Goal: Communication & Community: Answer question/provide support

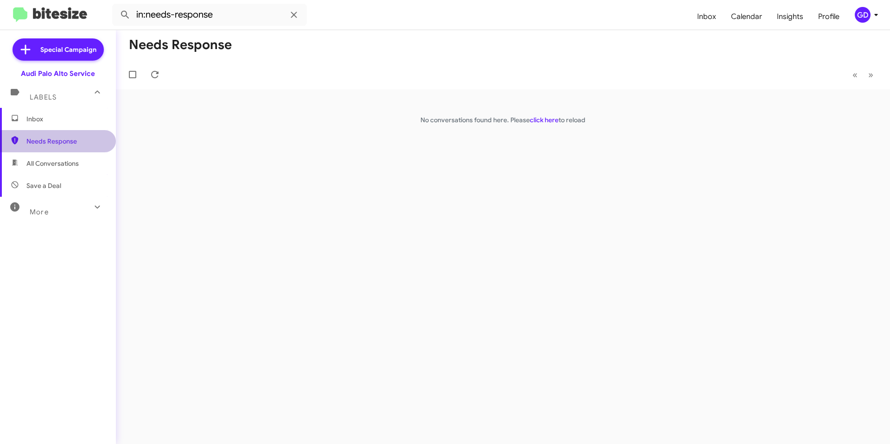
click at [62, 141] on span "Needs Response" at bounding box center [65, 141] width 79 height 9
click at [882, 15] on mat-toolbar "in:needs-response Inbox Calendar Insights Profile GD" at bounding box center [445, 15] width 890 height 30
click at [878, 13] on icon at bounding box center [875, 14] width 11 height 11
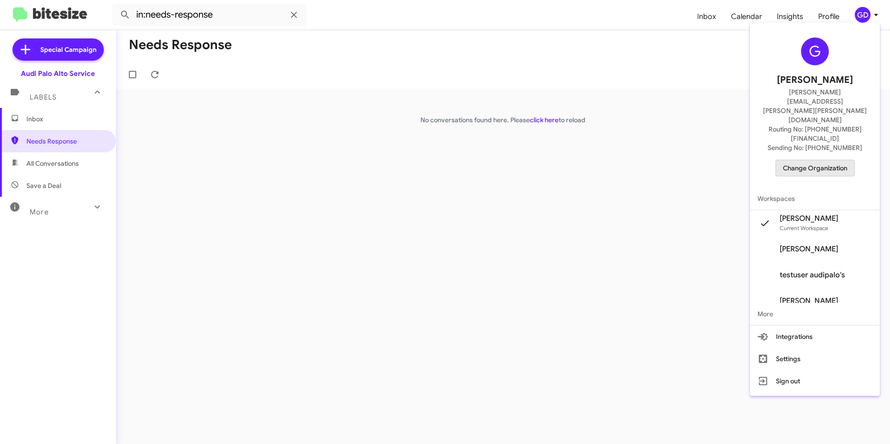
click at [814, 160] on span "Change Organization" at bounding box center [815, 168] width 64 height 16
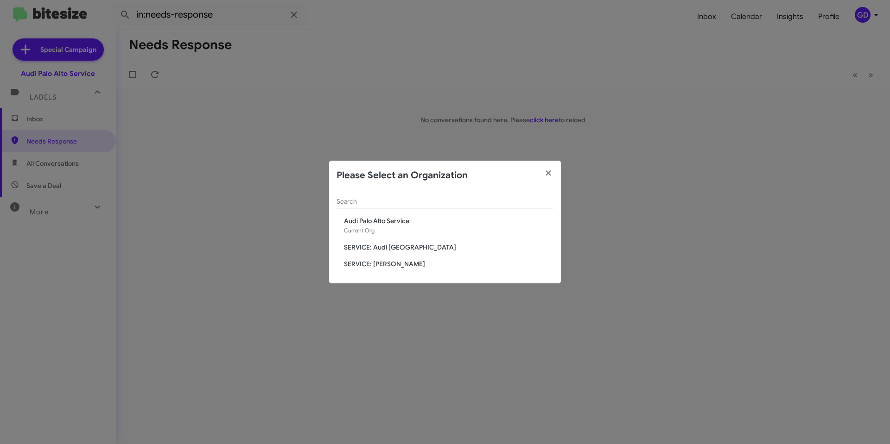
click at [399, 247] on span "SERVICE: Audi [GEOGRAPHIC_DATA]" at bounding box center [448, 247] width 209 height 9
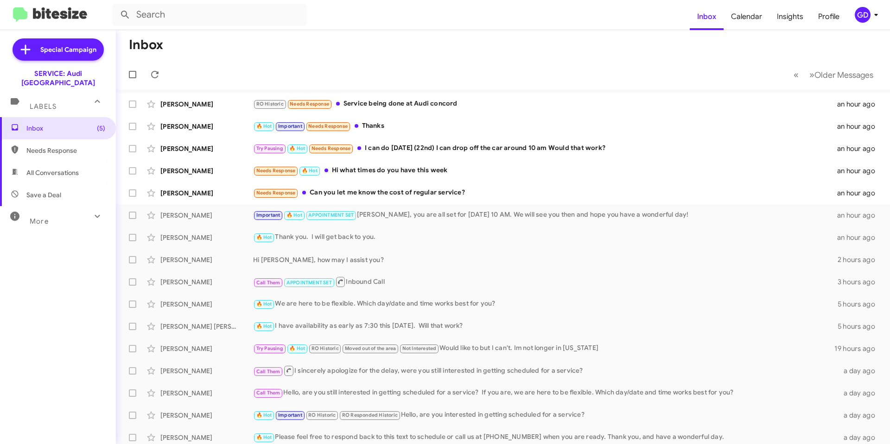
click at [38, 146] on span "Needs Response" at bounding box center [65, 150] width 79 height 9
type input "in:needs-response"
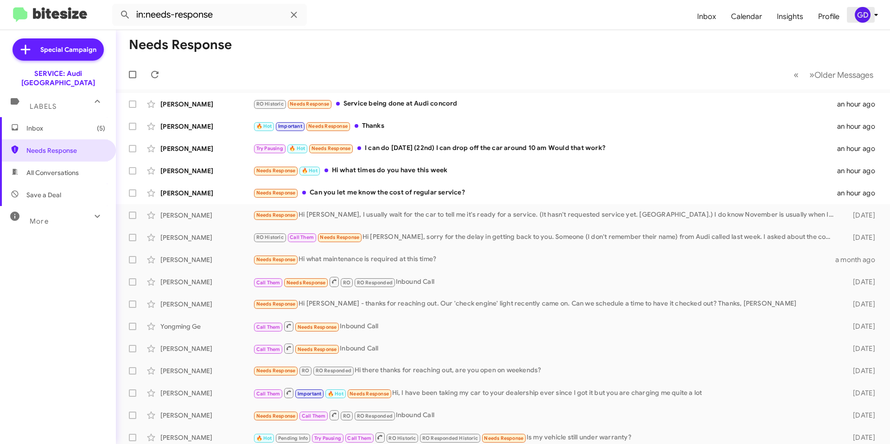
click at [860, 13] on div "GD" at bounding box center [862, 15] width 16 height 16
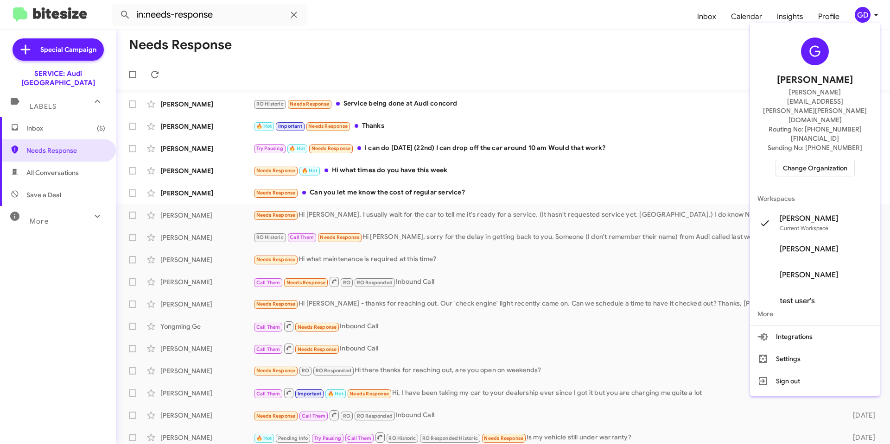
click at [811, 160] on span "Change Organization" at bounding box center [815, 168] width 64 height 16
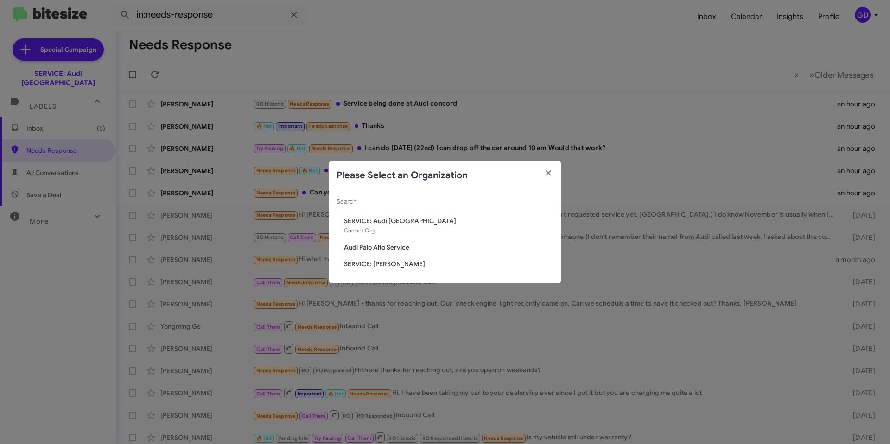
click at [369, 247] on span "Audi Palo Alto Service" at bounding box center [448, 247] width 209 height 9
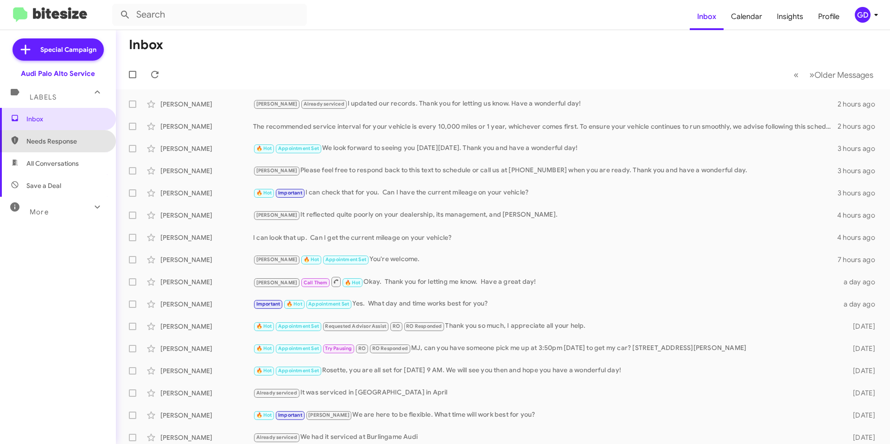
click at [62, 145] on span "Needs Response" at bounding box center [65, 141] width 79 height 9
type input "in:needs-response"
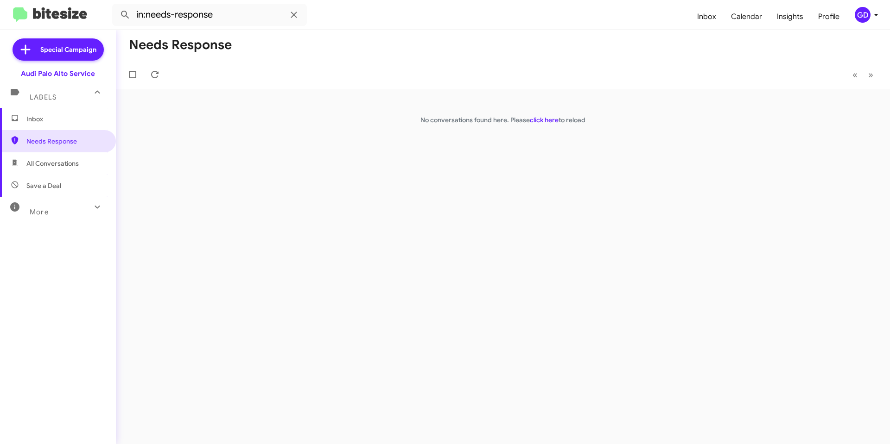
click at [30, 120] on span "Inbox" at bounding box center [65, 118] width 79 height 9
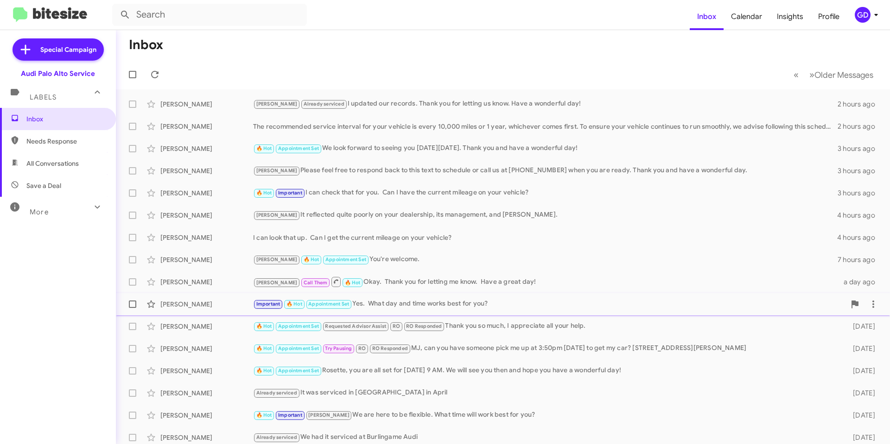
click at [170, 302] on div "Razia Ahmad" at bounding box center [206, 304] width 93 height 9
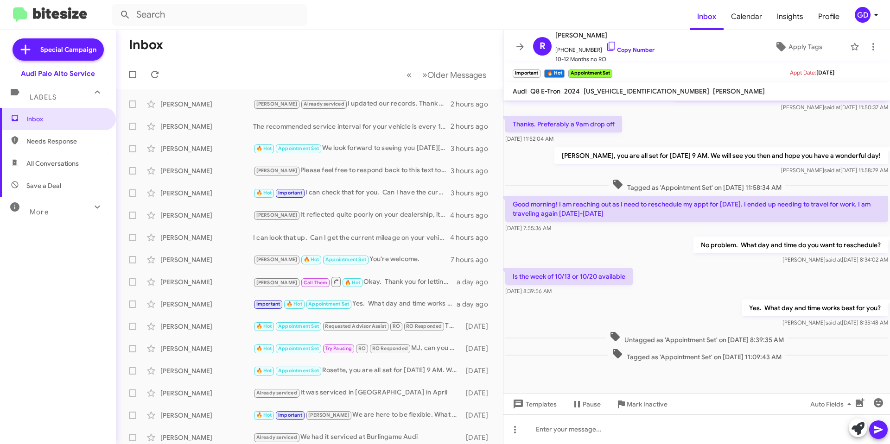
scroll to position [168, 0]
click at [43, 139] on span "Needs Response" at bounding box center [65, 141] width 79 height 9
type input "in:needs-response"
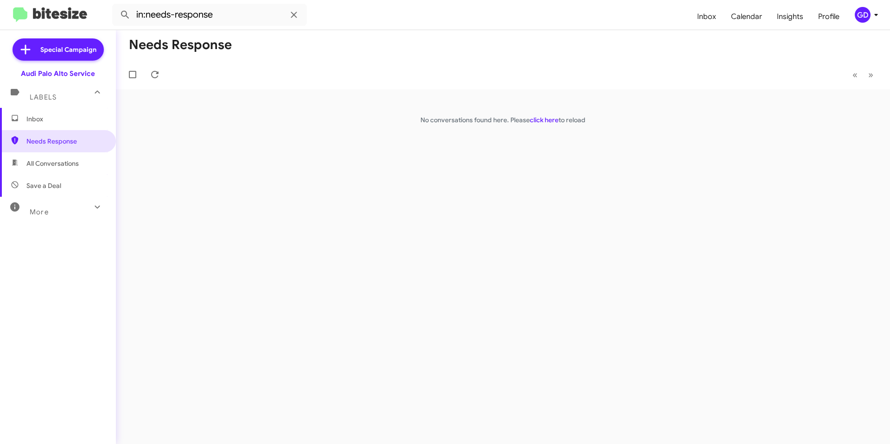
click at [864, 15] on div "GD" at bounding box center [862, 15] width 16 height 16
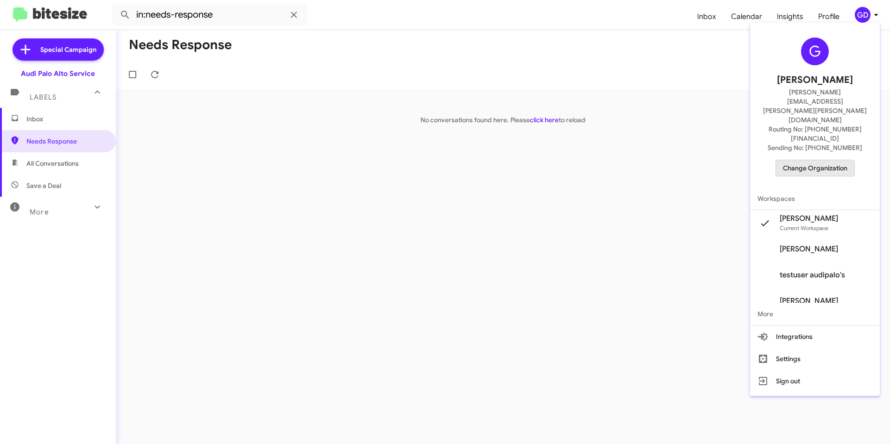
click at [811, 160] on span "Change Organization" at bounding box center [815, 168] width 64 height 16
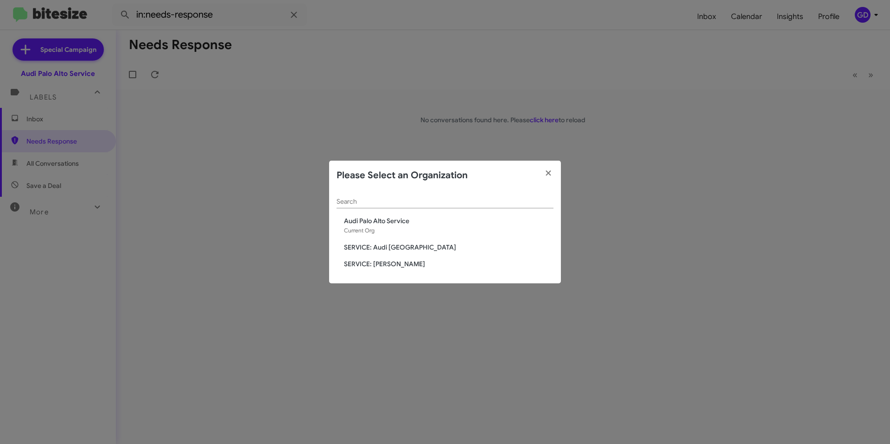
click at [380, 248] on span "SERVICE: Audi [GEOGRAPHIC_DATA]" at bounding box center [448, 247] width 209 height 9
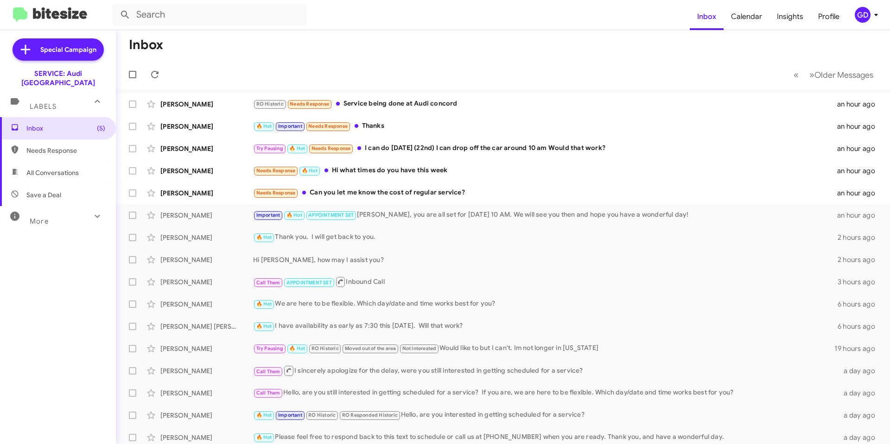
click at [40, 146] on span "Needs Response" at bounding box center [65, 150] width 79 height 9
type input "in:needs-response"
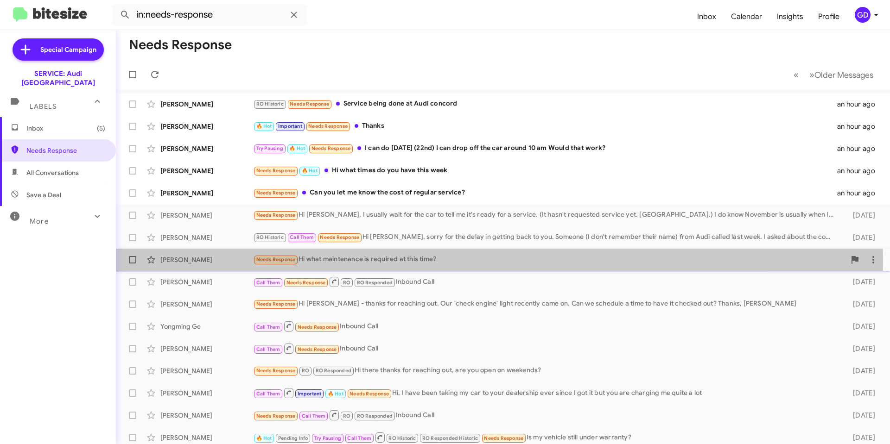
click at [177, 261] on div "[PERSON_NAME]" at bounding box center [206, 259] width 93 height 9
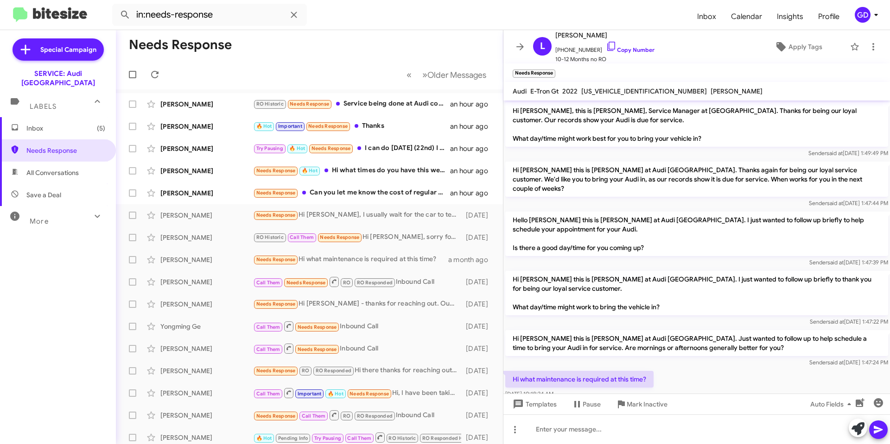
scroll to position [12, 0]
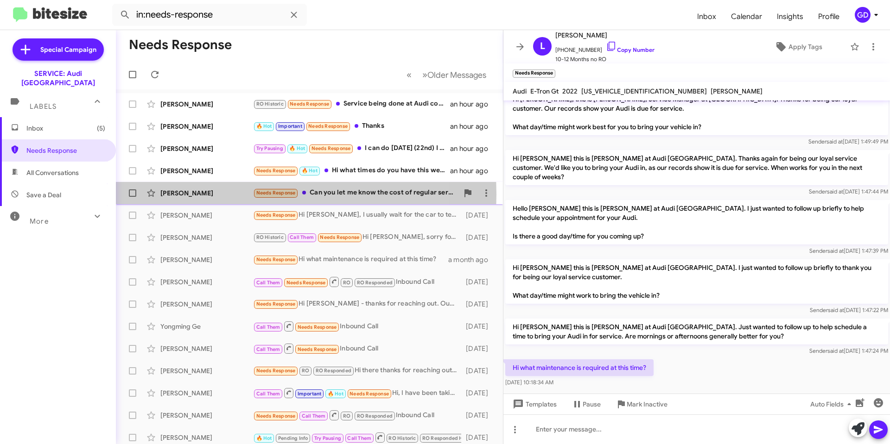
click at [178, 195] on div "[PERSON_NAME]" at bounding box center [206, 193] width 93 height 9
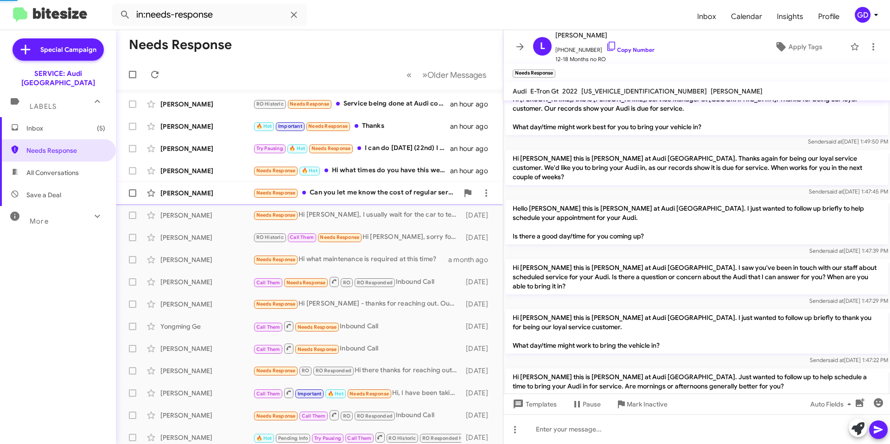
scroll to position [202, 0]
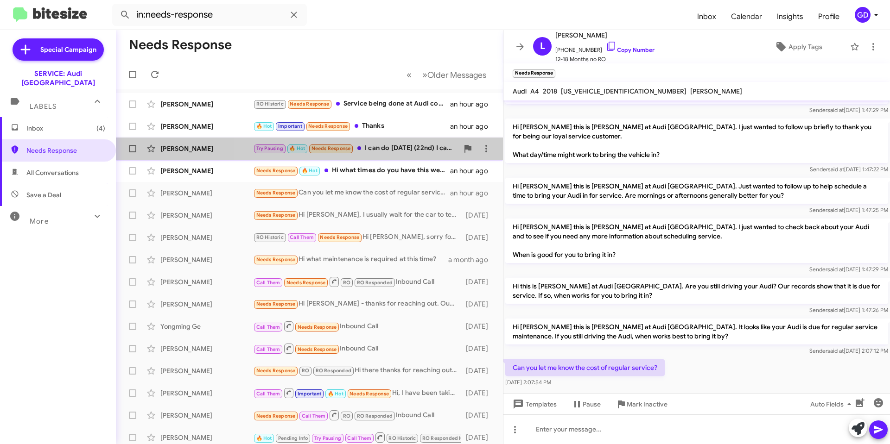
click at [403, 146] on div "Try Pausing 🔥 Hot Needs Response I can do [DATE] (22nd) I can drop off the car …" at bounding box center [355, 148] width 205 height 11
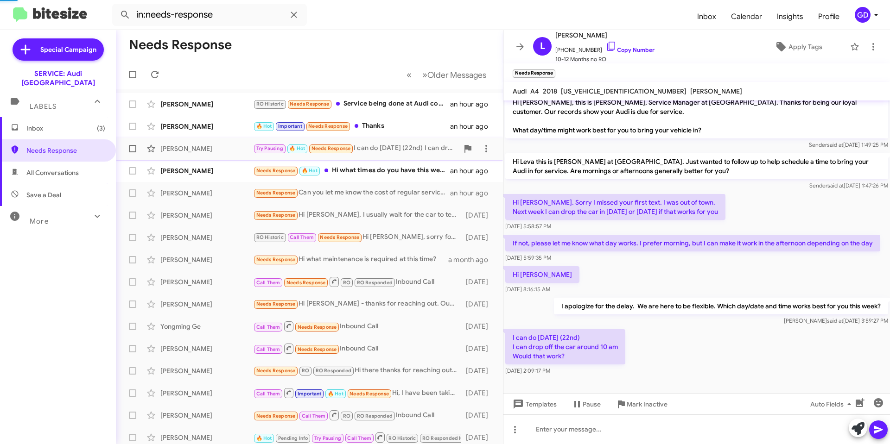
scroll to position [18, 0]
click at [620, 46] on link "Copy Number" at bounding box center [630, 49] width 49 height 7
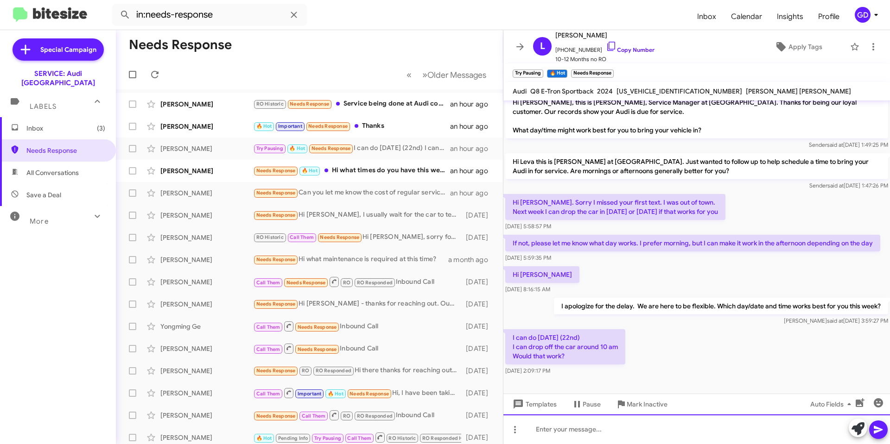
click at [545, 438] on div at bounding box center [696, 430] width 386 height 30
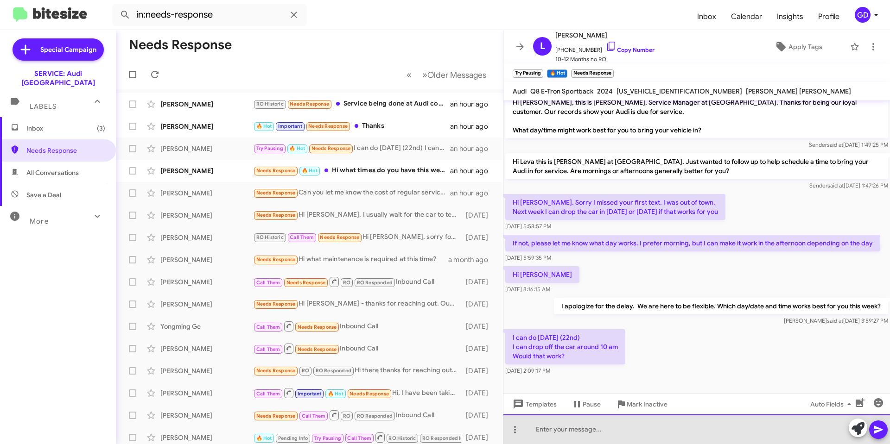
paste div
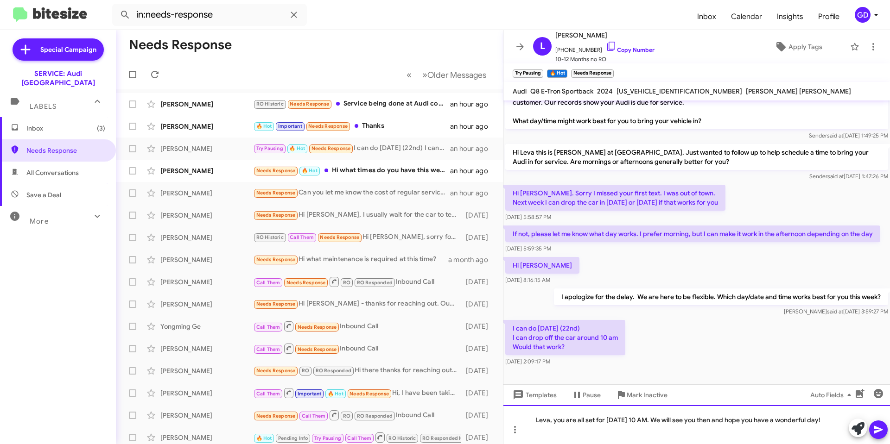
scroll to position [27, 0]
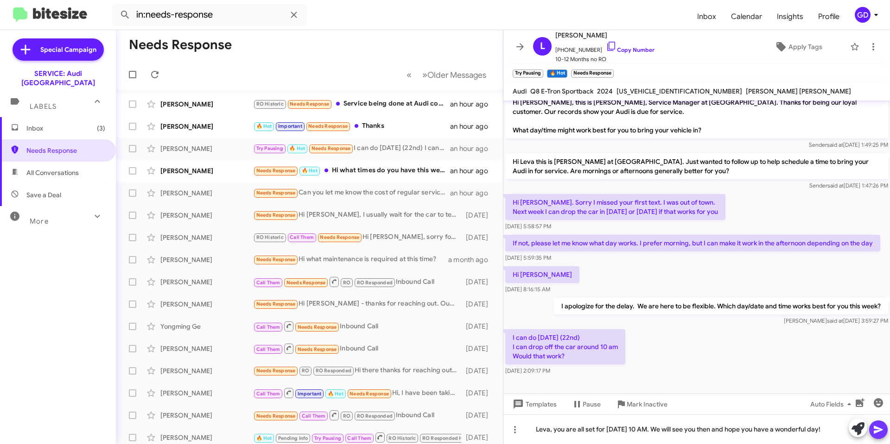
click at [879, 429] on icon at bounding box center [877, 430] width 9 height 8
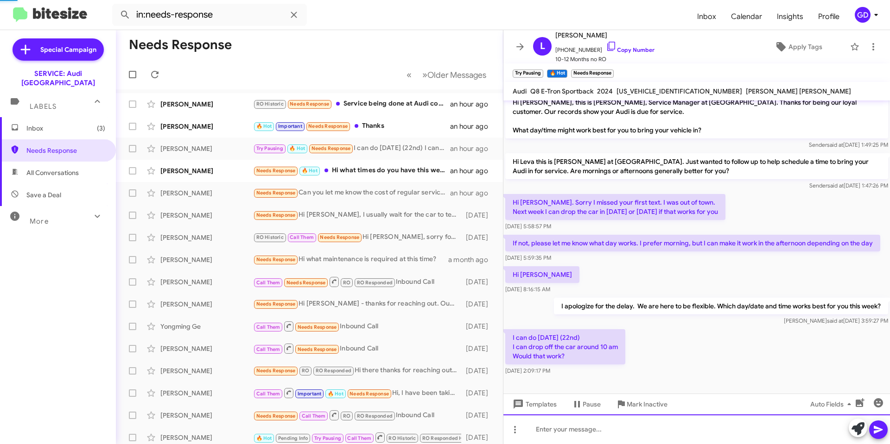
scroll to position [51, 0]
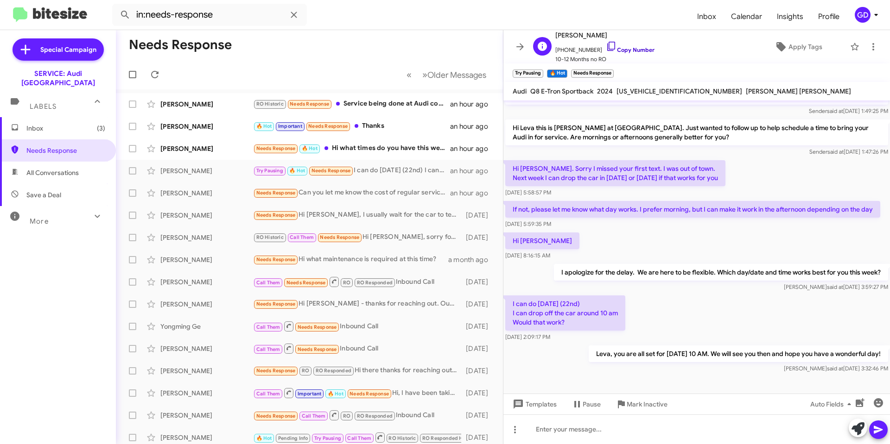
click at [622, 50] on link "Copy Number" at bounding box center [630, 49] width 49 height 7
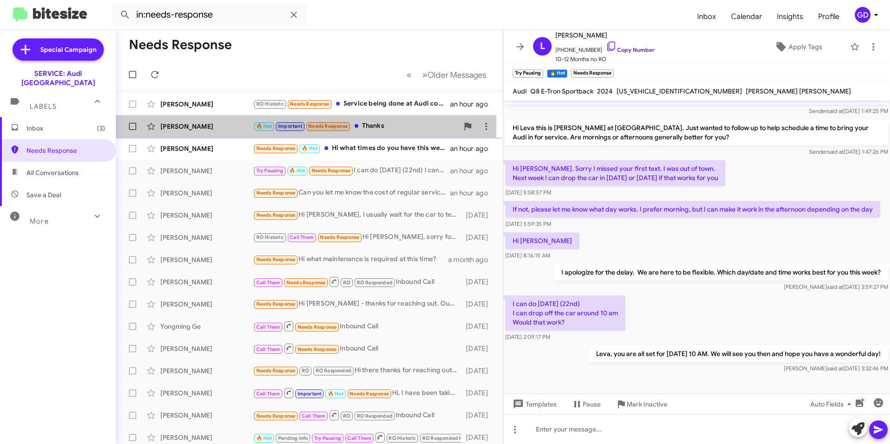
click at [186, 125] on div "[PERSON_NAME]" at bounding box center [206, 126] width 93 height 9
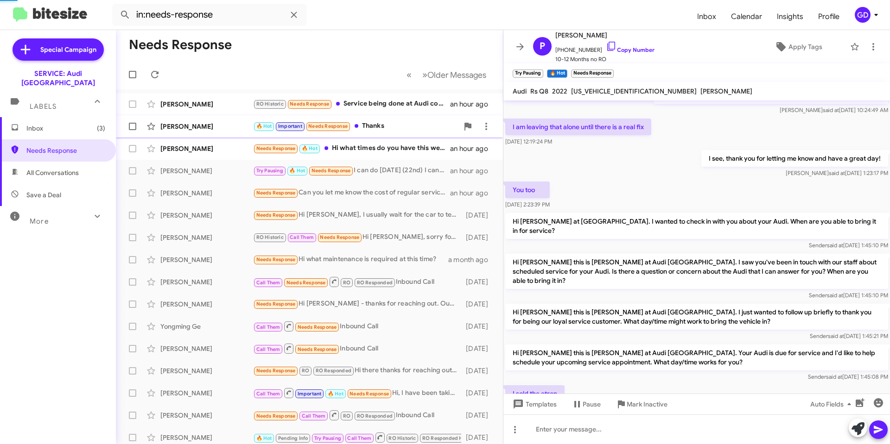
scroll to position [256, 0]
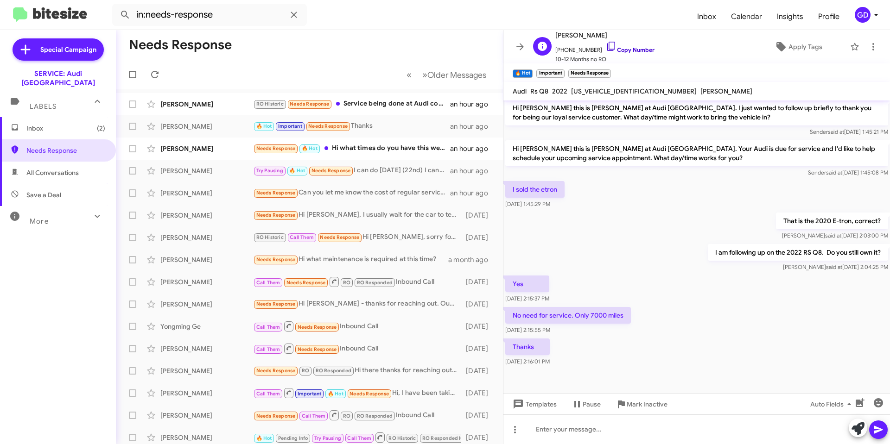
click at [623, 49] on link "Copy Number" at bounding box center [630, 49] width 49 height 7
click at [549, 429] on div at bounding box center [696, 430] width 386 height 30
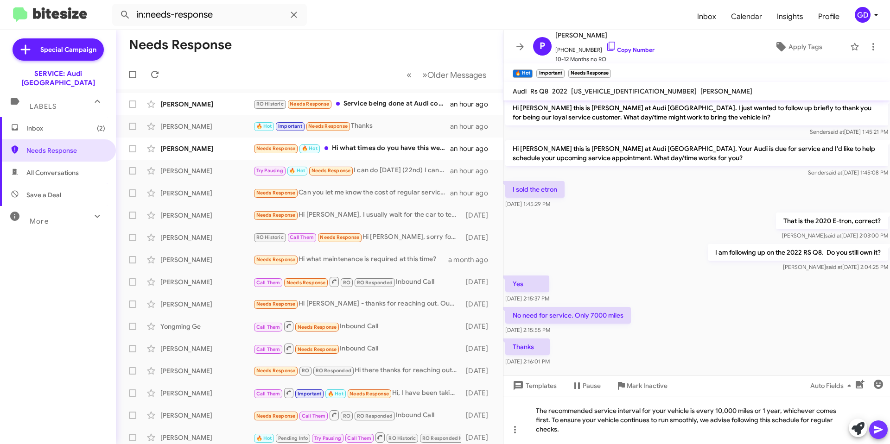
click at [874, 431] on icon at bounding box center [877, 430] width 9 height 8
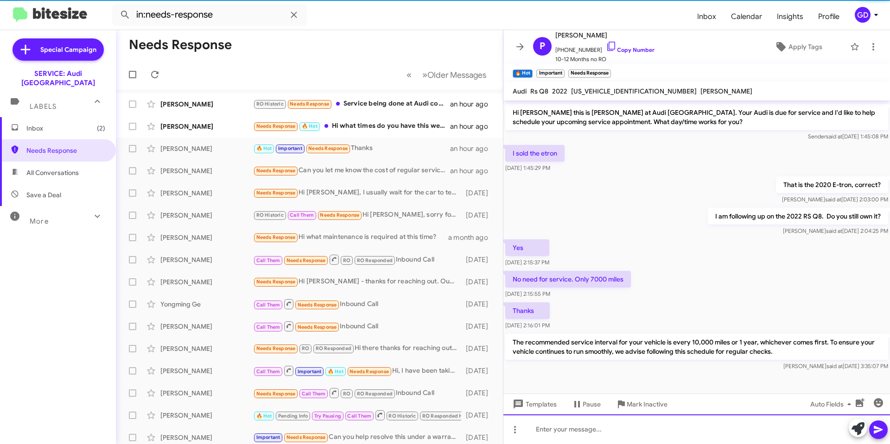
scroll to position [408, 0]
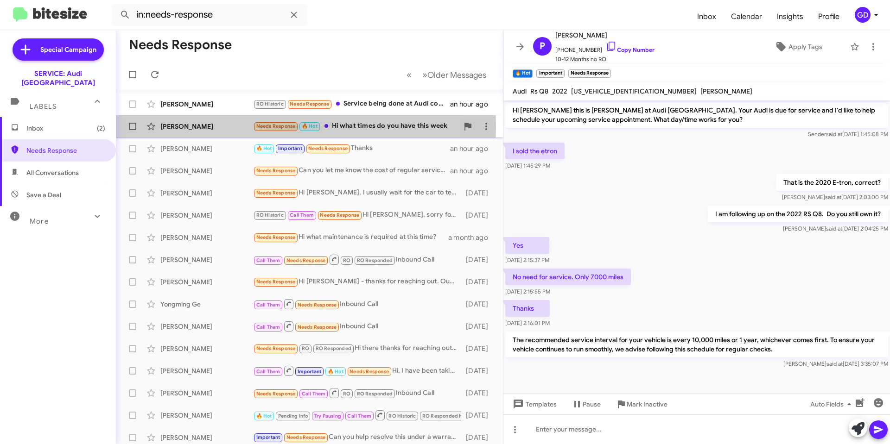
click at [184, 127] on div "[PERSON_NAME]" at bounding box center [206, 126] width 93 height 9
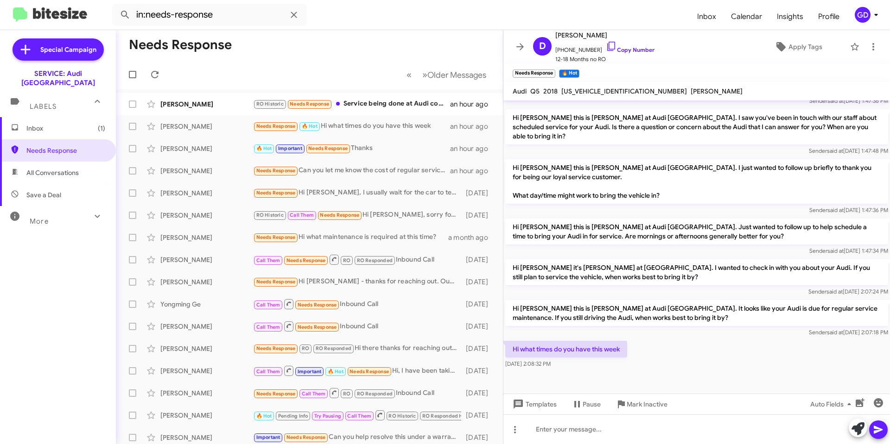
click at [614, 367] on div "[DATE] 2:08:32 PM" at bounding box center [566, 364] width 122 height 9
click at [546, 430] on div at bounding box center [696, 430] width 386 height 30
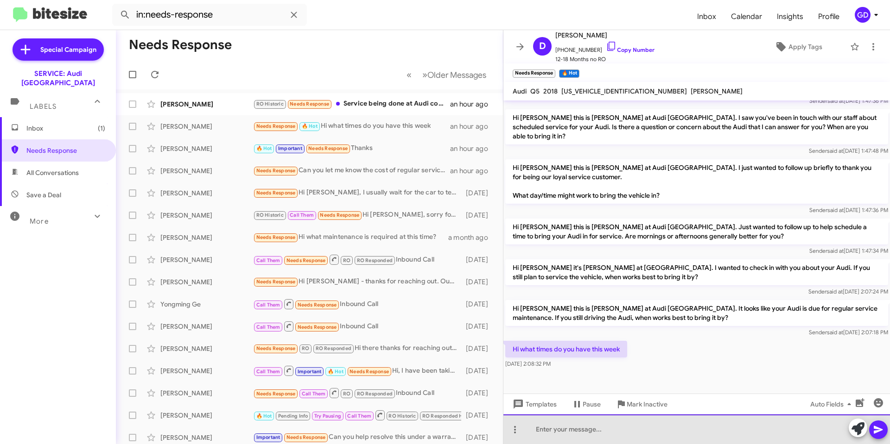
click at [557, 429] on div at bounding box center [696, 430] width 386 height 30
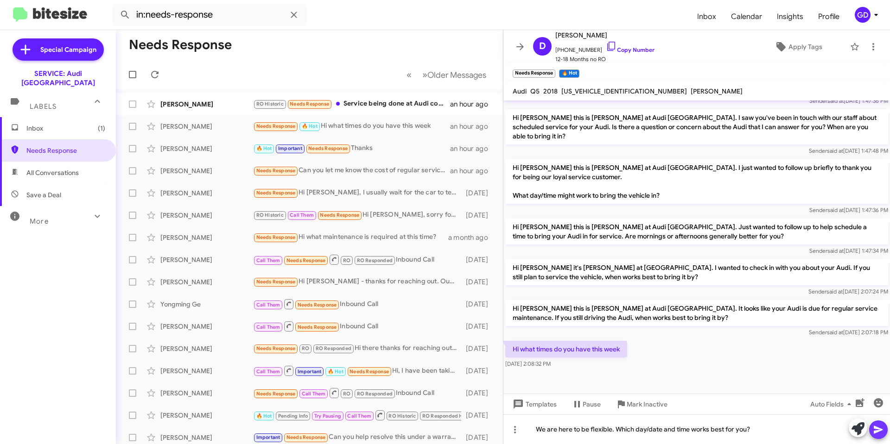
click at [879, 428] on icon at bounding box center [878, 429] width 11 height 11
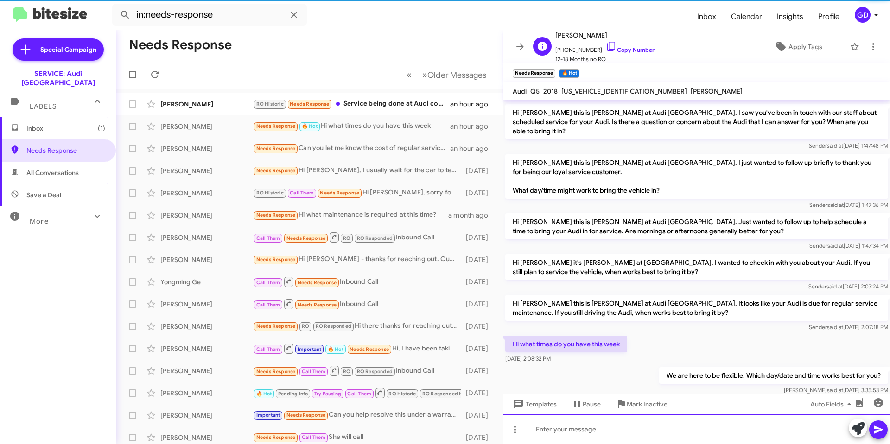
scroll to position [218, 0]
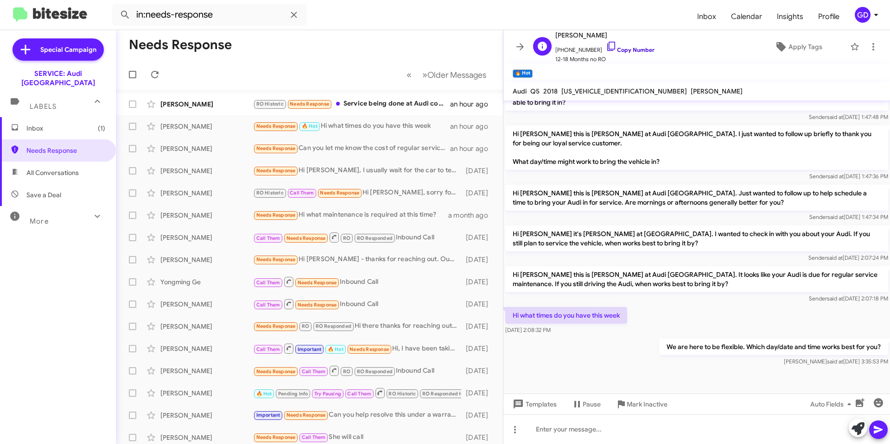
click at [626, 50] on link "Copy Number" at bounding box center [630, 49] width 49 height 7
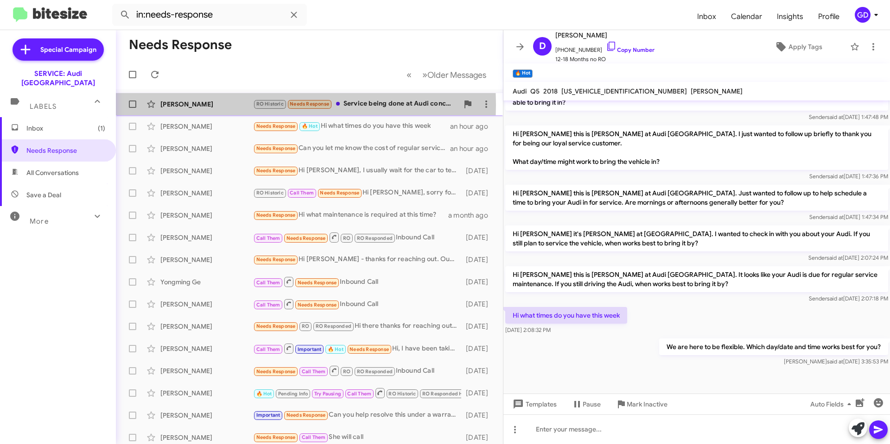
click at [173, 105] on div "[PERSON_NAME]" at bounding box center [206, 104] width 93 height 9
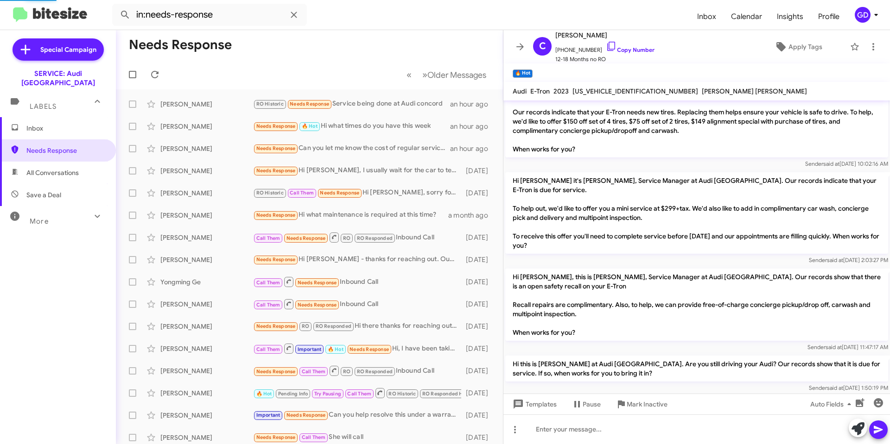
scroll to position [675, 0]
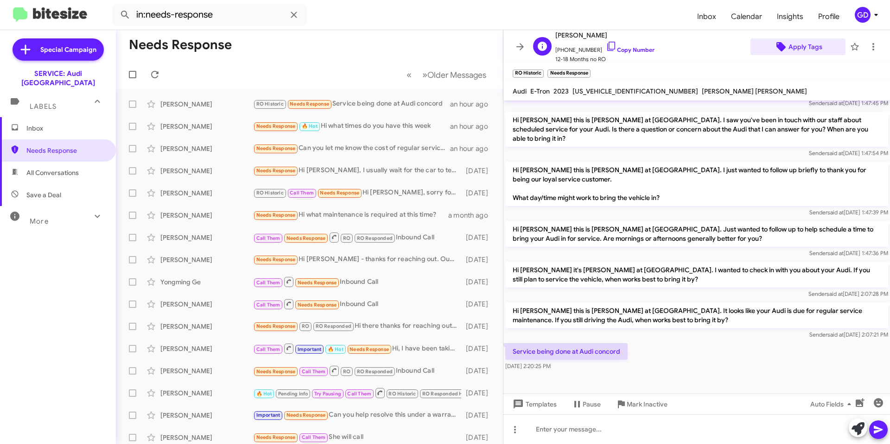
click at [793, 50] on span "Apply Tags" at bounding box center [805, 46] width 34 height 17
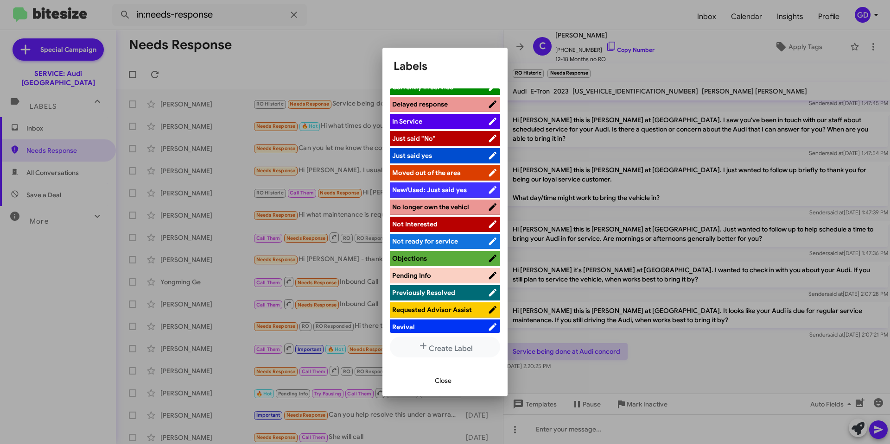
scroll to position [219, 0]
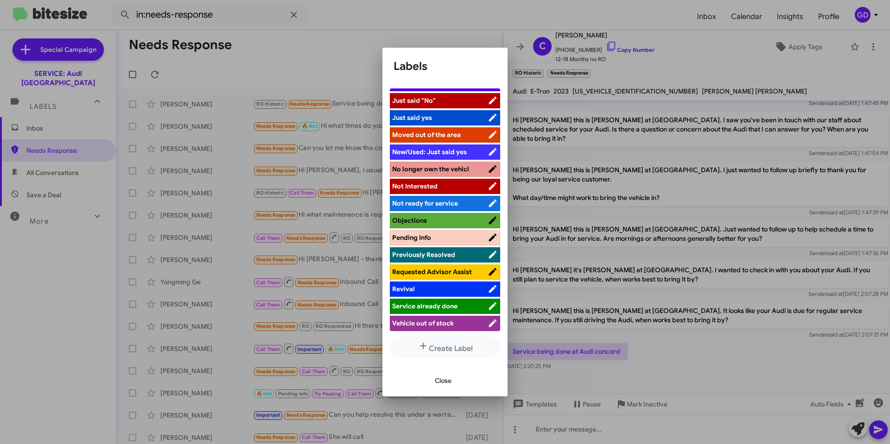
click at [429, 304] on span "Service already done" at bounding box center [424, 306] width 65 height 8
click at [443, 385] on span "Close" at bounding box center [443, 381] width 17 height 17
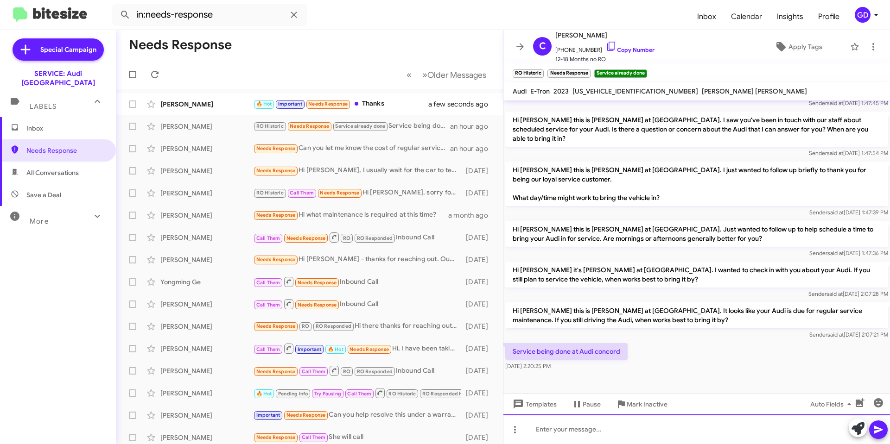
click at [591, 436] on div at bounding box center [696, 430] width 386 height 30
click at [879, 433] on icon at bounding box center [878, 429] width 11 height 11
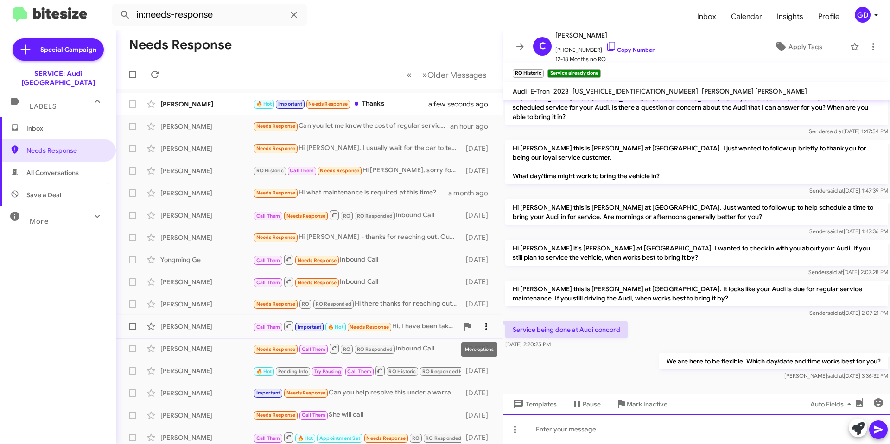
scroll to position [709, 0]
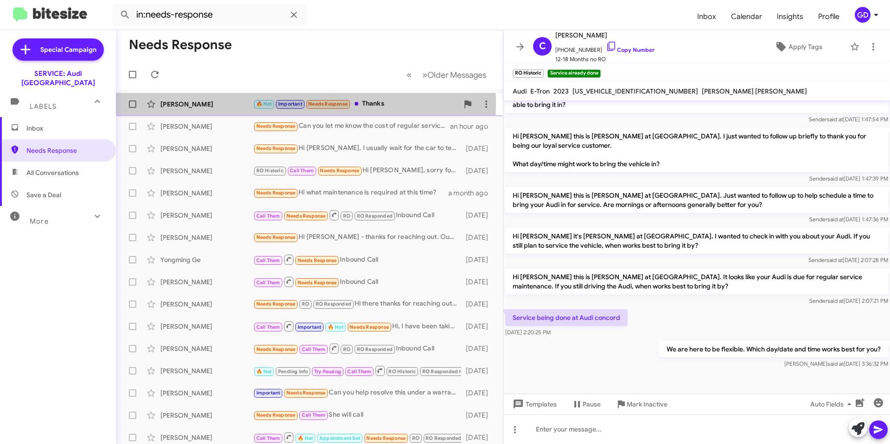
click at [186, 104] on div "[PERSON_NAME]" at bounding box center [206, 104] width 93 height 9
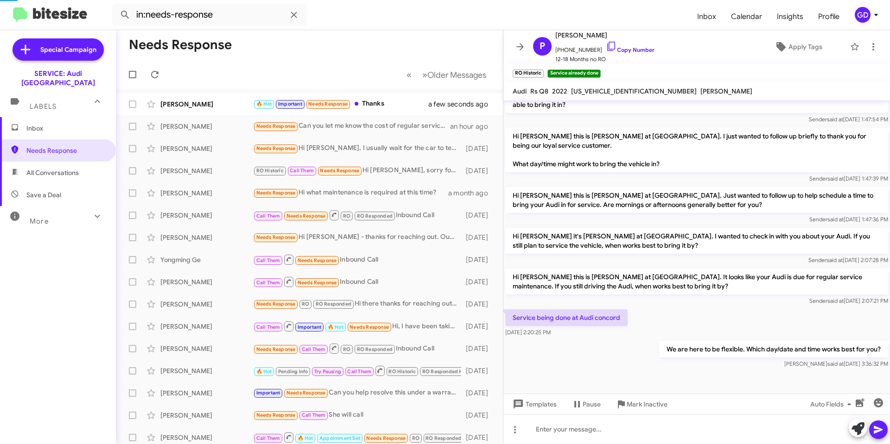
scroll to position [442, 0]
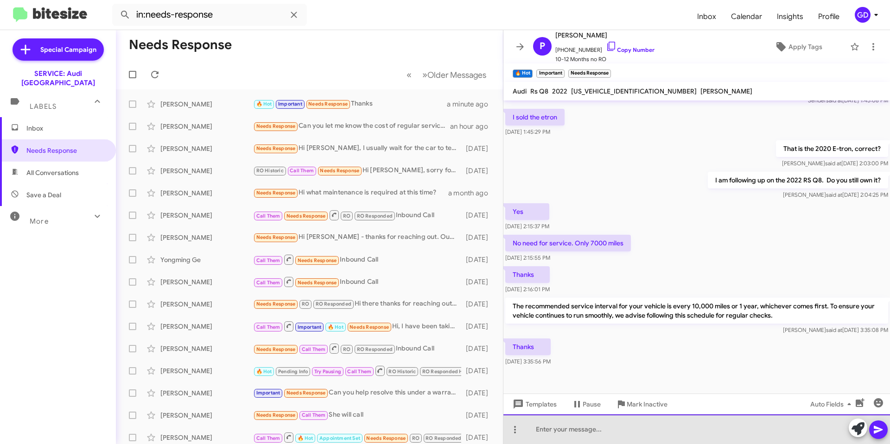
click at [546, 429] on div at bounding box center [696, 430] width 386 height 30
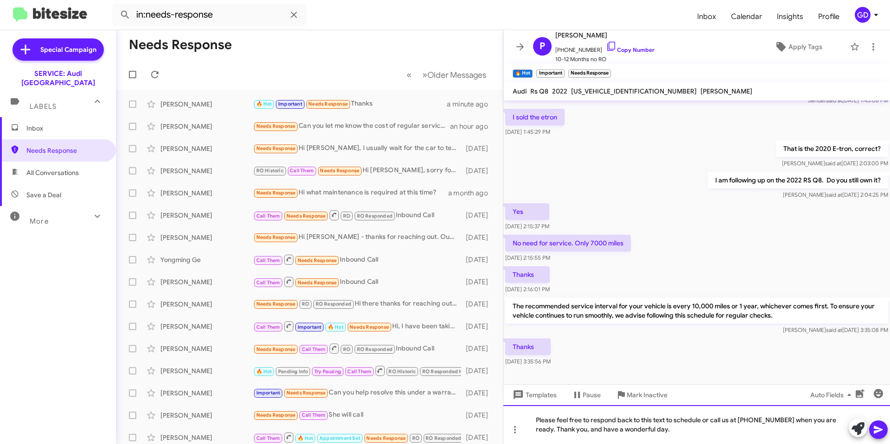
click at [538, 417] on div "Please feel free to respond back to this text to schedule or call us at [PHONE_…" at bounding box center [696, 424] width 386 height 39
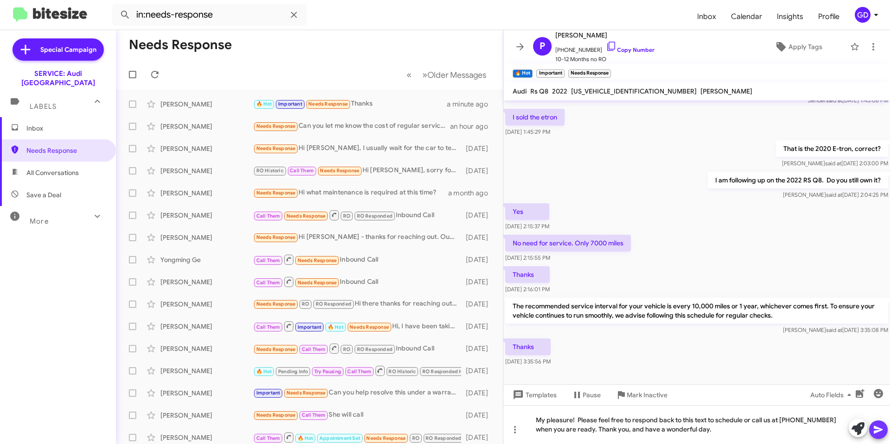
click at [878, 430] on icon at bounding box center [877, 430] width 9 height 8
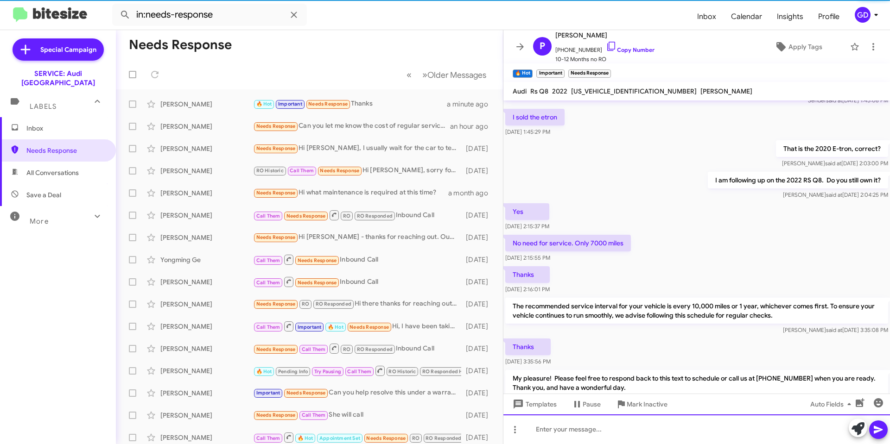
scroll to position [0, 0]
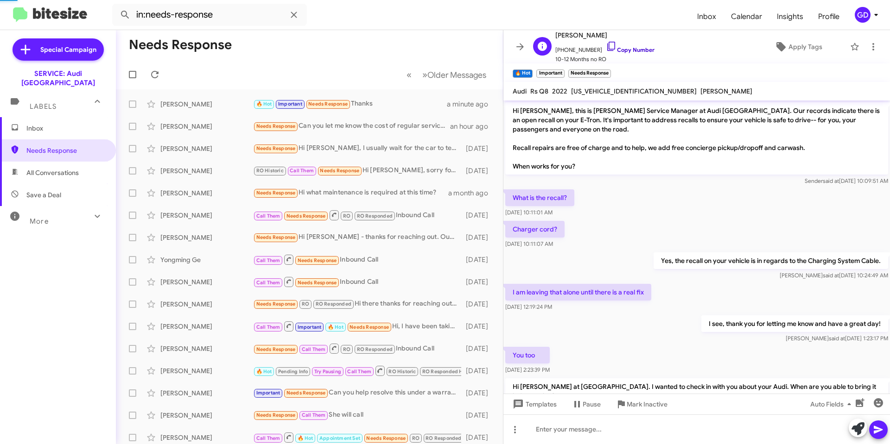
click at [622, 49] on link "Copy Number" at bounding box center [630, 49] width 49 height 7
click at [49, 168] on span "All Conversations" at bounding box center [52, 172] width 52 height 9
type input "in:all-conversations"
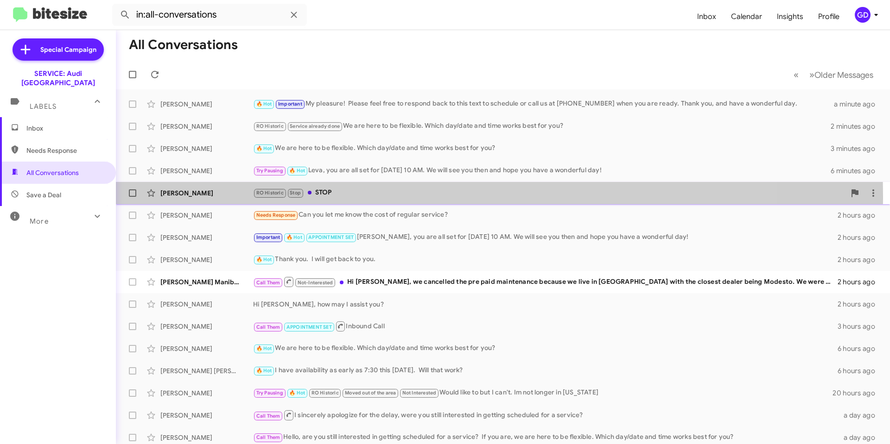
click at [183, 196] on div "[PERSON_NAME]" at bounding box center [206, 193] width 93 height 9
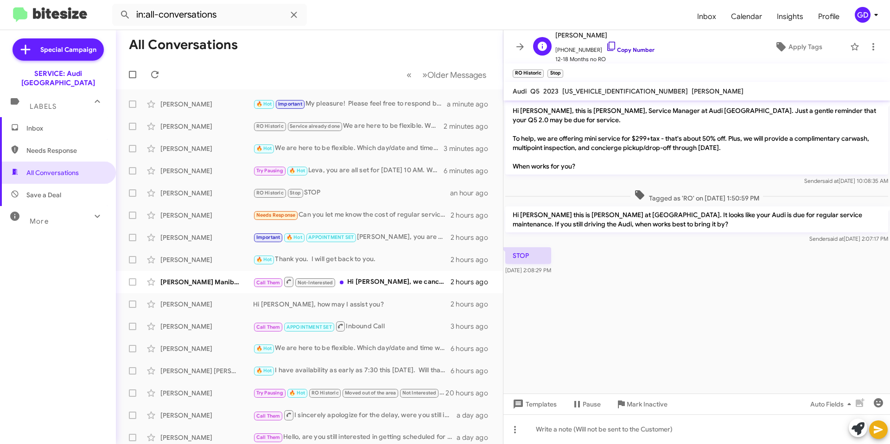
click at [622, 50] on link "Copy Number" at bounding box center [630, 49] width 49 height 7
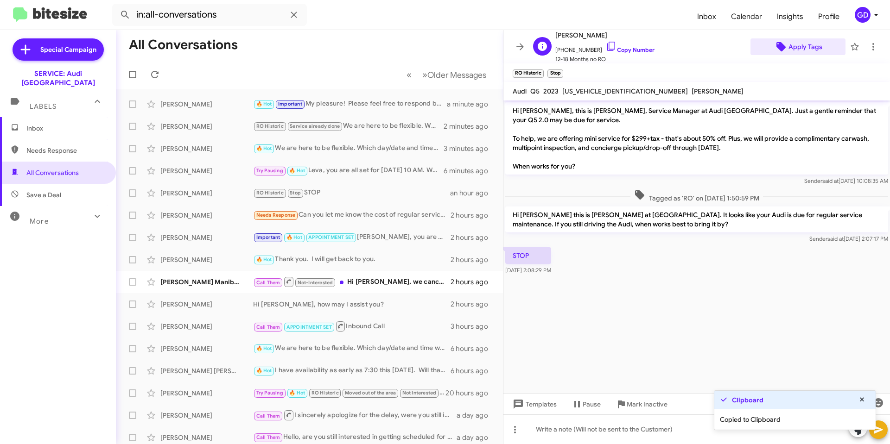
click at [797, 45] on span "Apply Tags" at bounding box center [805, 46] width 34 height 17
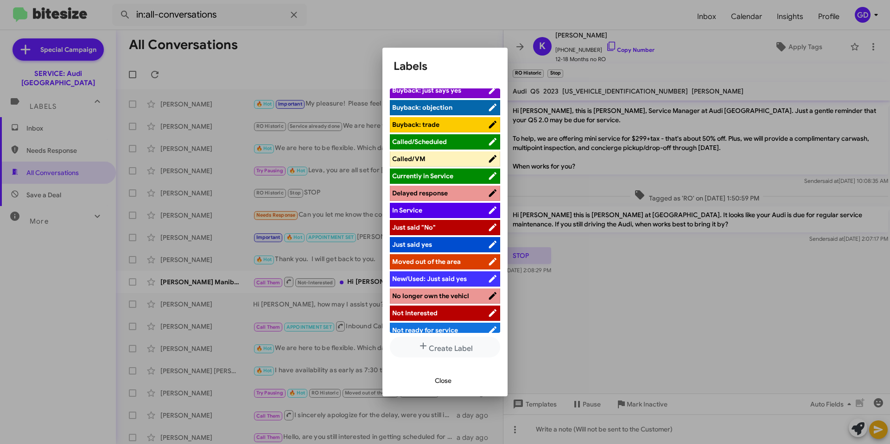
scroll to position [219, 0]
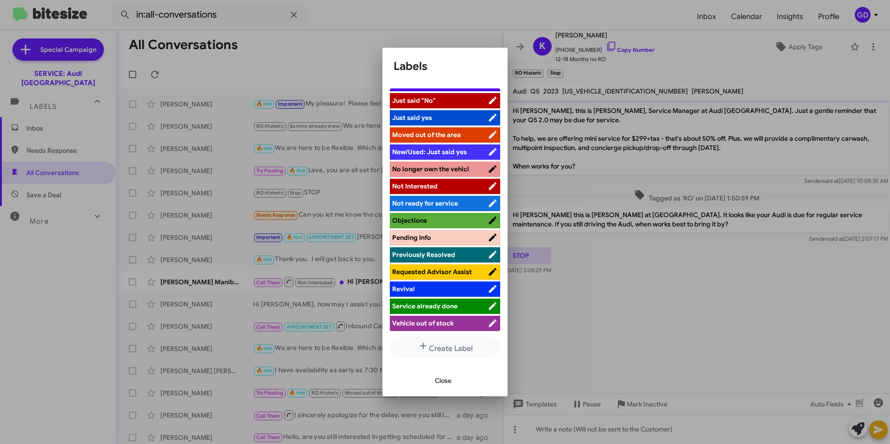
click at [428, 184] on span "Not Interested" at bounding box center [414, 186] width 45 height 8
click at [437, 381] on span "Close" at bounding box center [443, 381] width 17 height 17
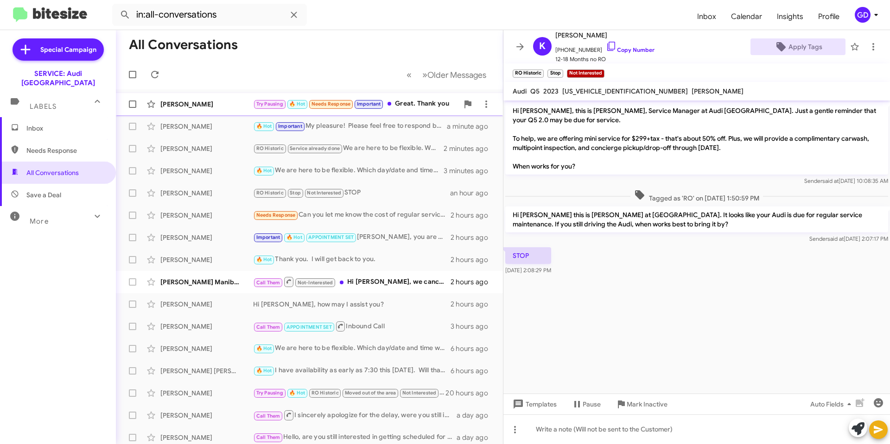
click at [178, 109] on div "[PERSON_NAME] Try Pausing 🔥 Hot Needs Response Important Great. Thank you a few…" at bounding box center [309, 104] width 372 height 19
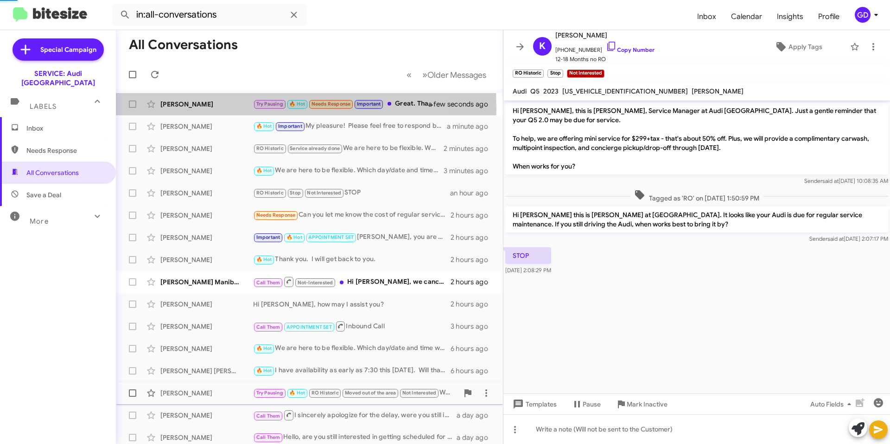
scroll to position [85, 0]
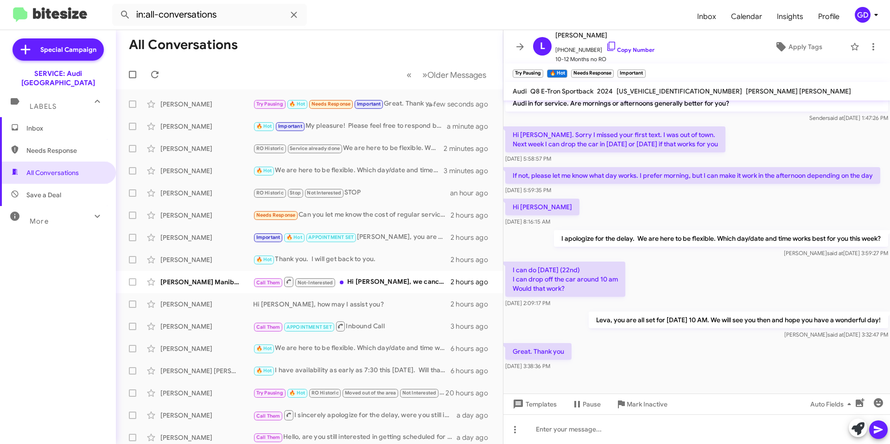
click at [591, 374] on div at bounding box center [696, 383] width 386 height 21
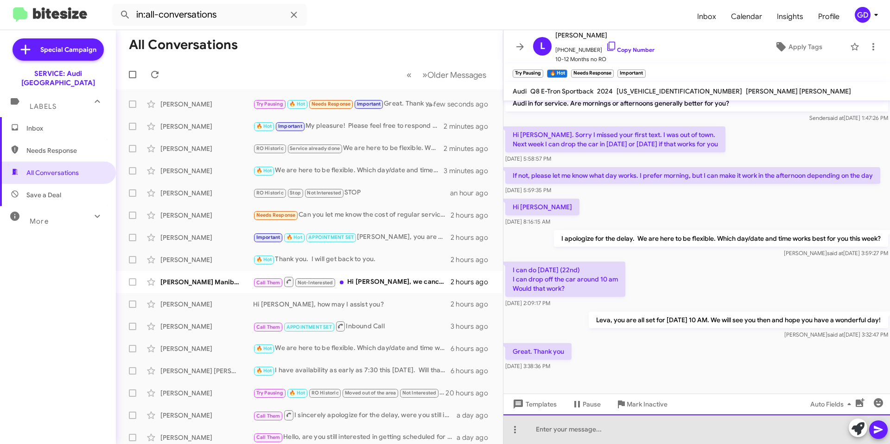
click at [556, 430] on div at bounding box center [696, 430] width 386 height 30
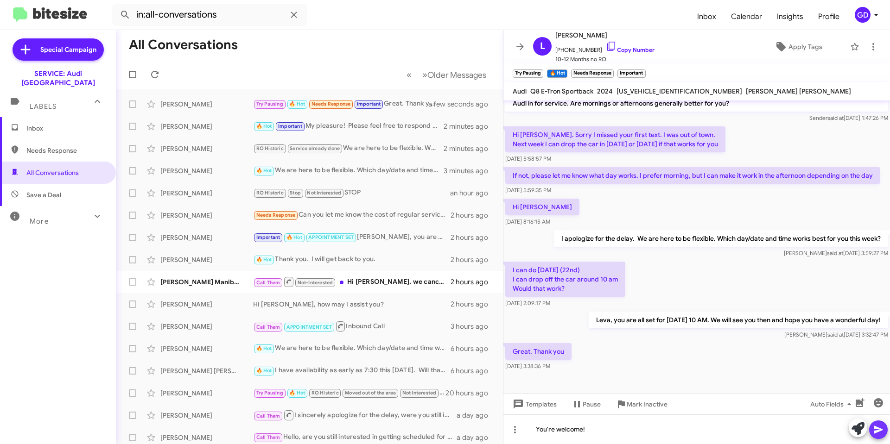
click at [881, 429] on icon at bounding box center [878, 429] width 11 height 11
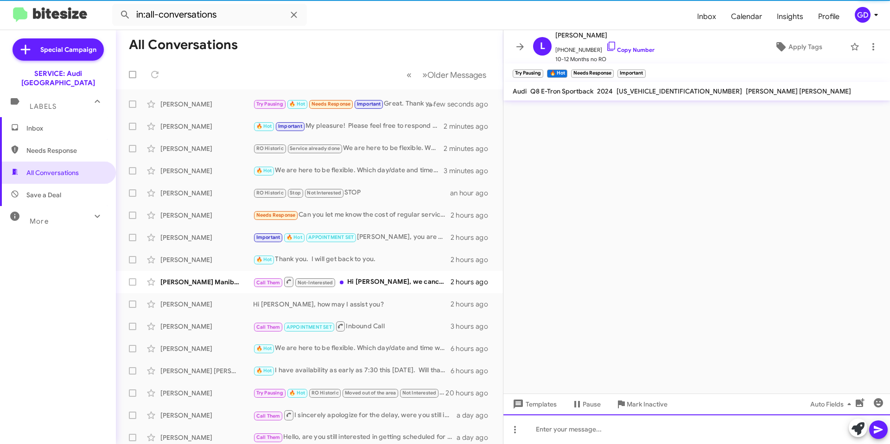
scroll to position [0, 0]
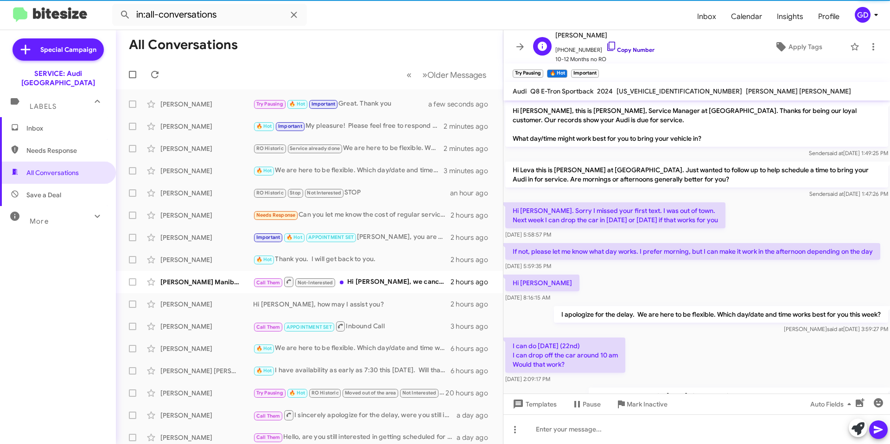
click at [627, 50] on link "Copy Number" at bounding box center [630, 49] width 49 height 7
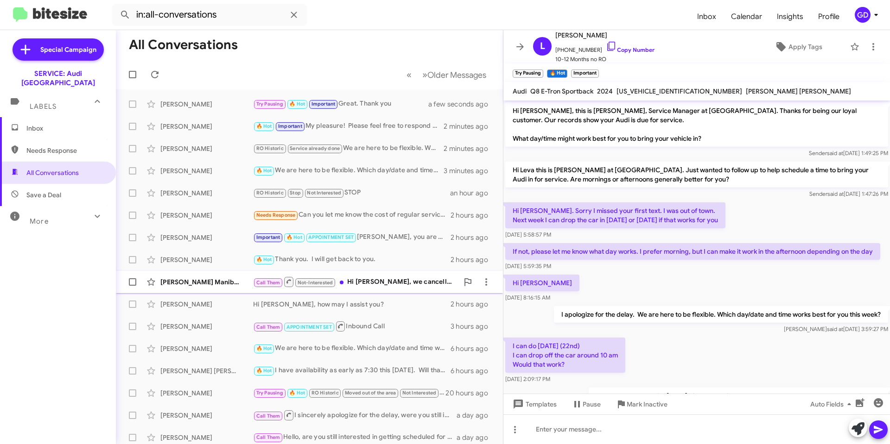
click at [373, 284] on div "Call Them Not-Interested Hi [PERSON_NAME], we cancelled the pre paid maintenanc…" at bounding box center [355, 282] width 205 height 12
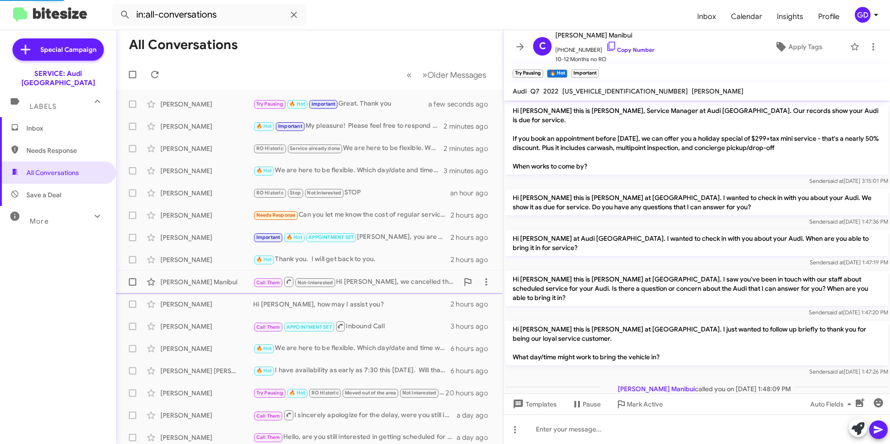
scroll to position [103, 0]
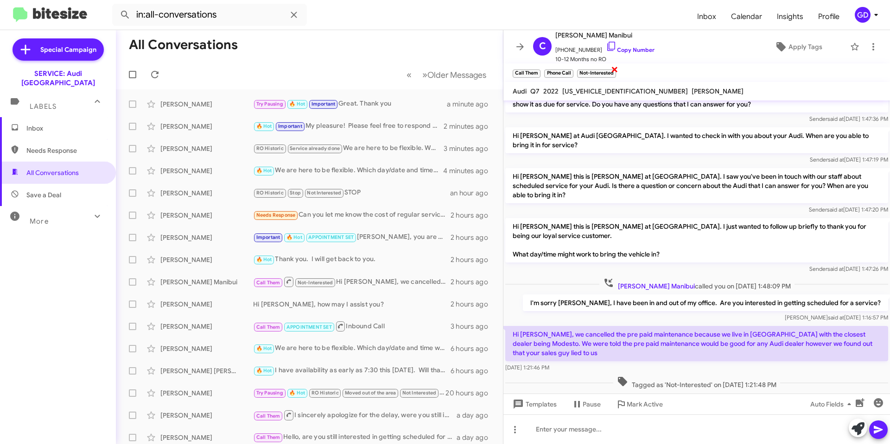
click at [614, 69] on span "×" at bounding box center [614, 68] width 7 height 11
click at [605, 68] on span "×" at bounding box center [604, 68] width 7 height 11
click at [793, 48] on span "Apply Tags" at bounding box center [805, 46] width 34 height 17
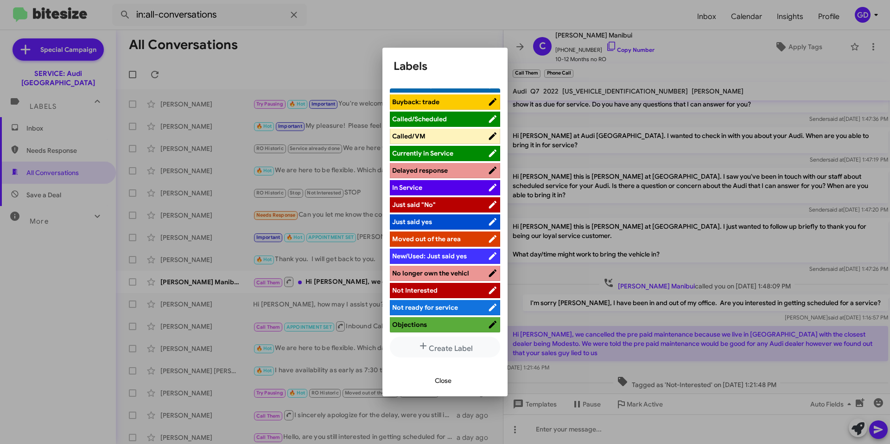
scroll to position [139, 0]
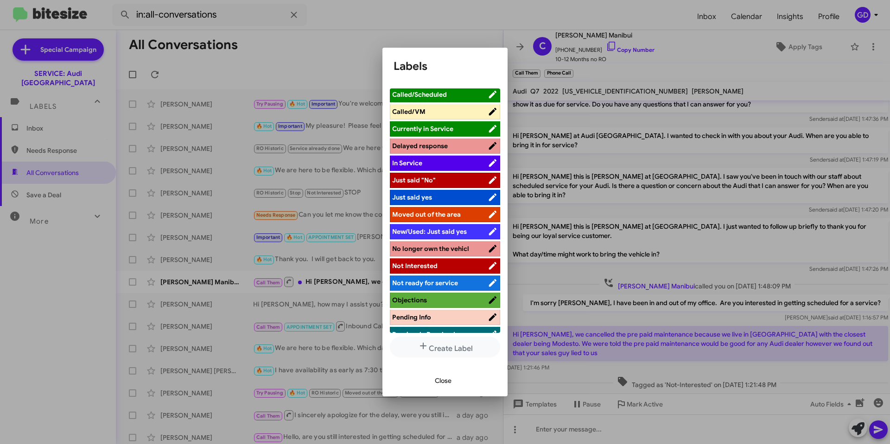
click at [438, 217] on span "Moved out of the area" at bounding box center [426, 214] width 69 height 8
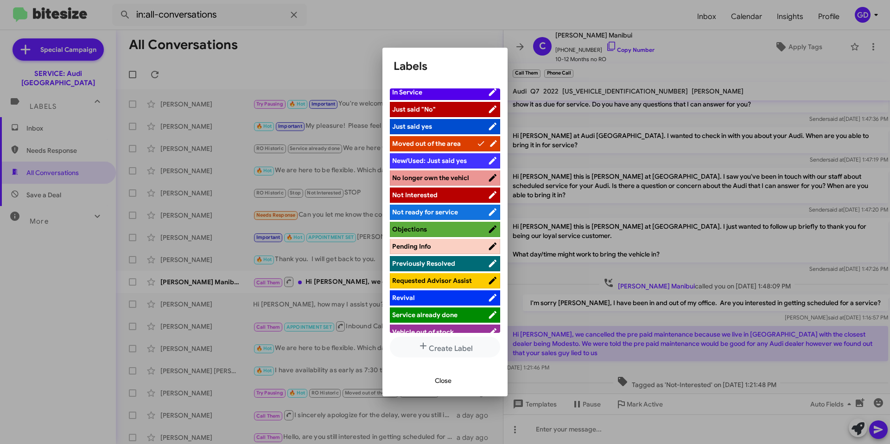
scroll to position [219, 0]
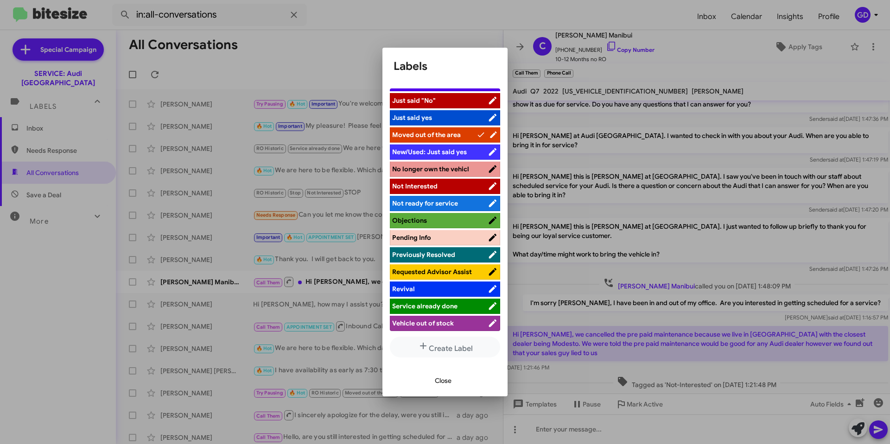
click at [433, 187] on span "Not Interested" at bounding box center [414, 186] width 45 height 8
click at [451, 382] on span "Close" at bounding box center [443, 381] width 17 height 17
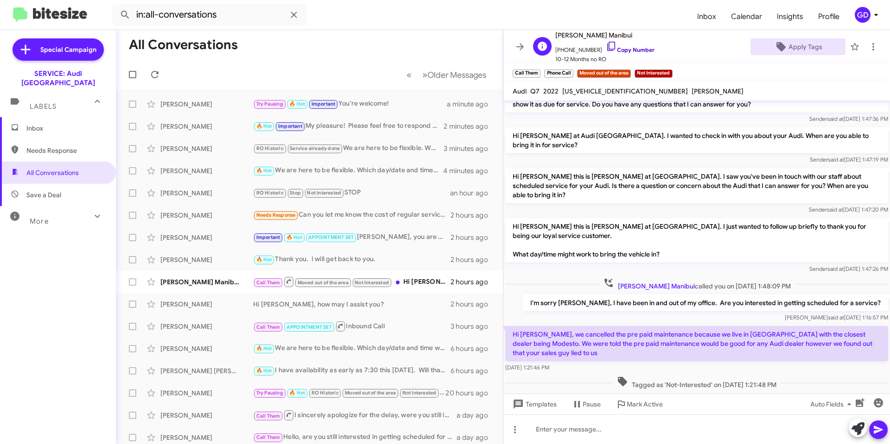
click at [624, 51] on link "Copy Number" at bounding box center [630, 49] width 49 height 7
click at [149, 74] on icon at bounding box center [154, 74] width 11 height 11
click at [867, 47] on icon at bounding box center [872, 46] width 11 height 11
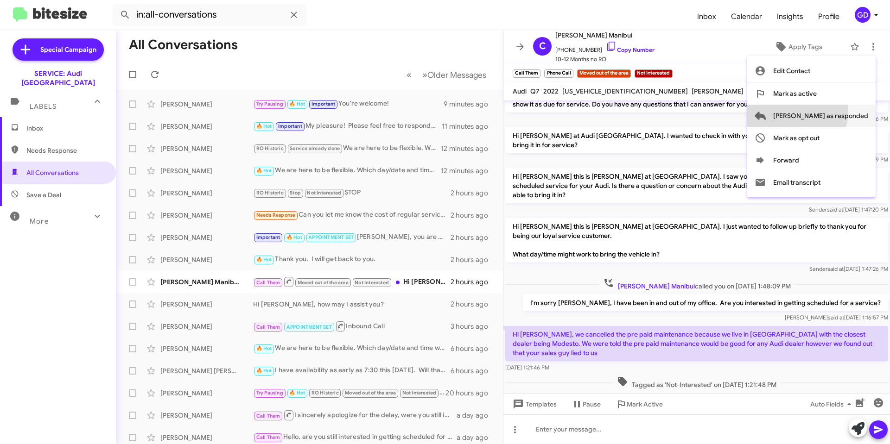
click at [834, 112] on span "[PERSON_NAME] as responded" at bounding box center [820, 116] width 95 height 22
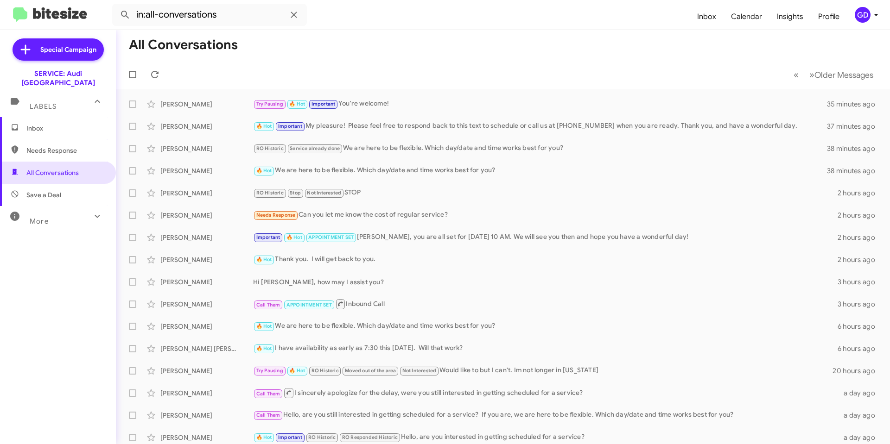
click at [40, 146] on span "Needs Response" at bounding box center [65, 150] width 79 height 9
type input "in:needs-response"
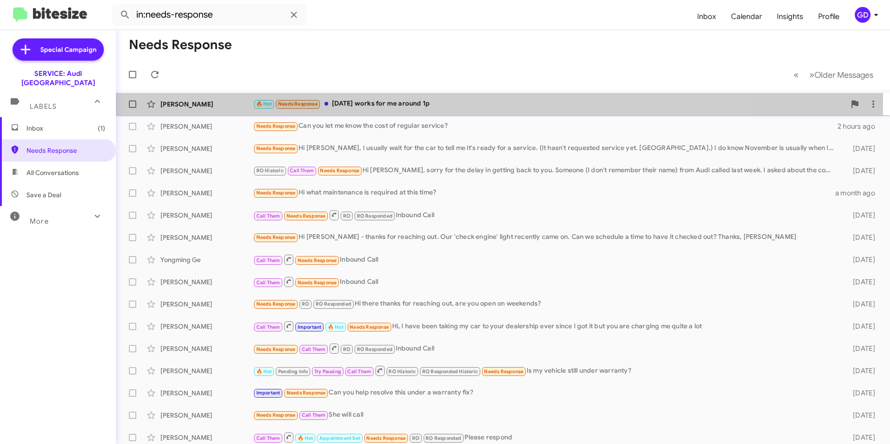
drag, startPoint x: 406, startPoint y: 102, endPoint x: 415, endPoint y: 110, distance: 11.8
click at [406, 101] on div "🔥 Hot Needs Response [DATE] works for me around 1p" at bounding box center [549, 104] width 592 height 11
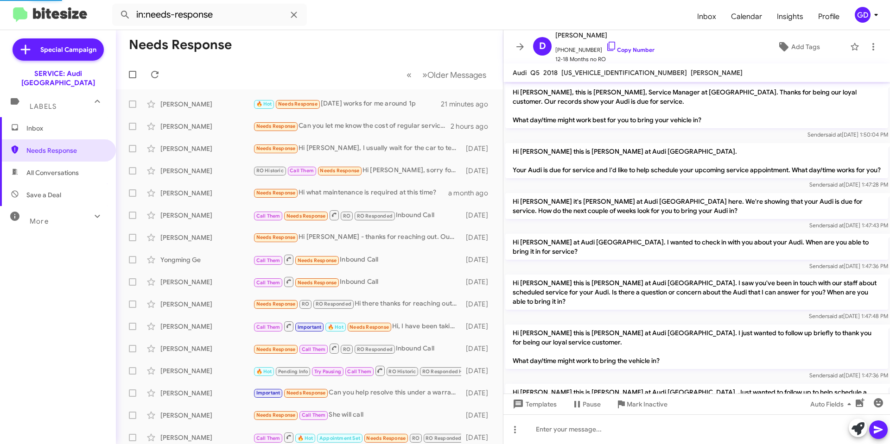
scroll to position [233, 0]
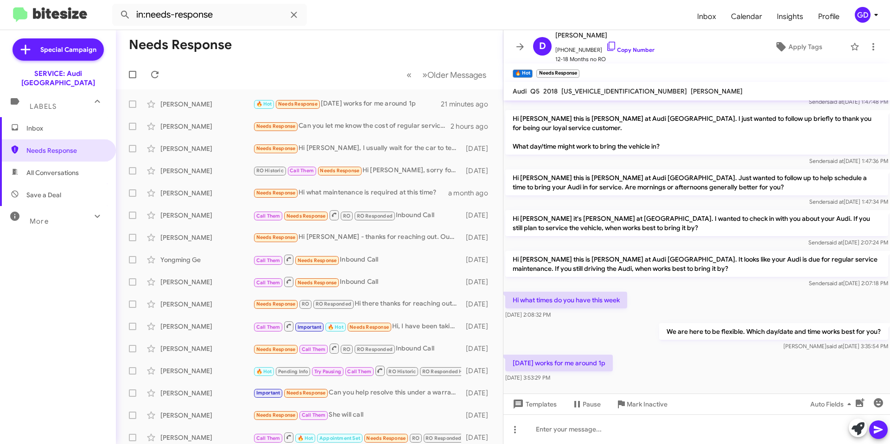
click at [736, 346] on div "[PERSON_NAME] said at [DATE] 3:35:54 PM" at bounding box center [773, 346] width 229 height 9
click at [629, 49] on link "Copy Number" at bounding box center [630, 49] width 49 height 7
click at [585, 91] on span "[US_VEHICLE_IDENTIFICATION_NUMBER]" at bounding box center [624, 91] width 126 height 8
copy span "[US_VEHICLE_IDENTIFICATION_NUMBER]"
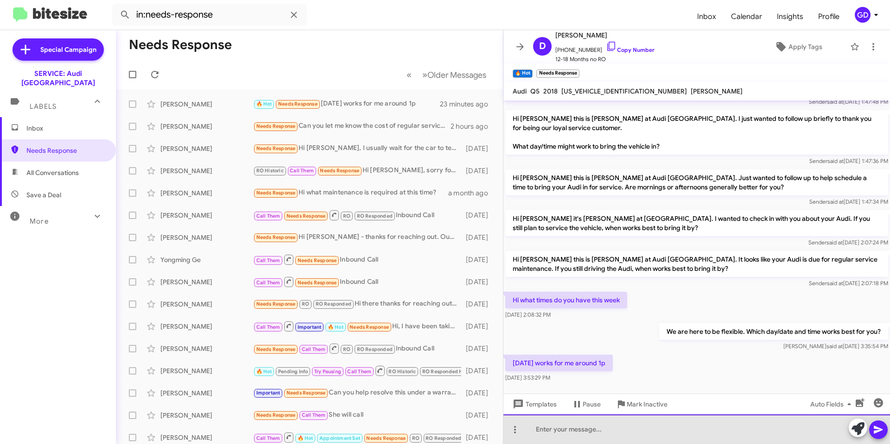
click at [561, 433] on div at bounding box center [696, 430] width 386 height 30
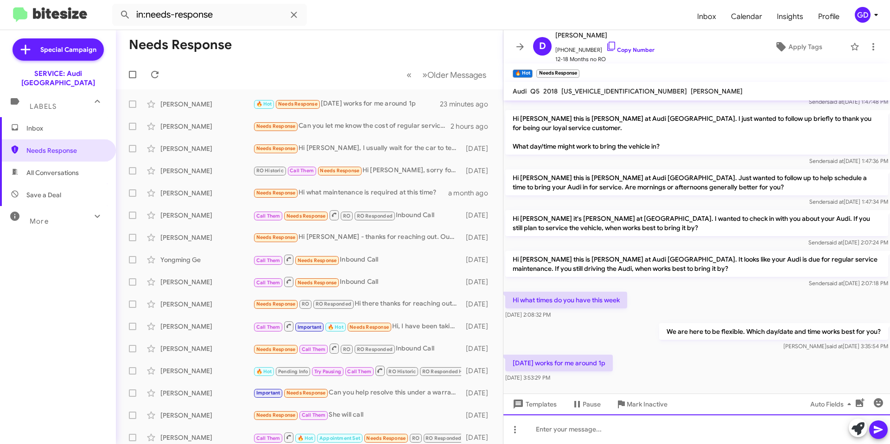
paste div
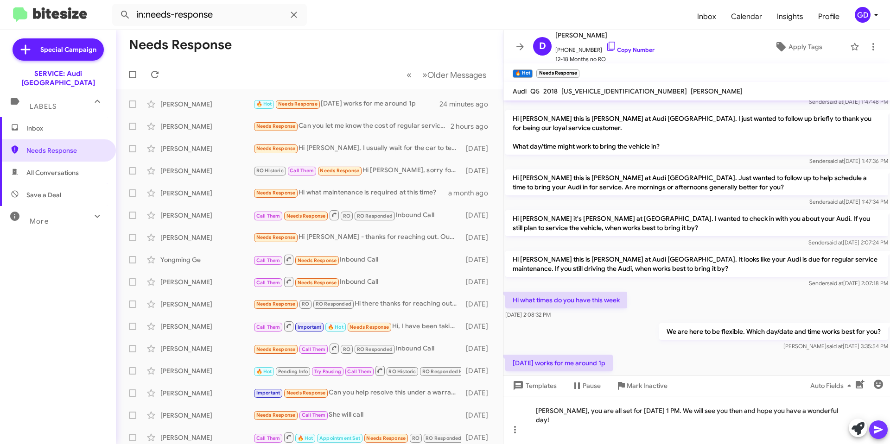
click at [878, 431] on icon at bounding box center [877, 430] width 9 height 8
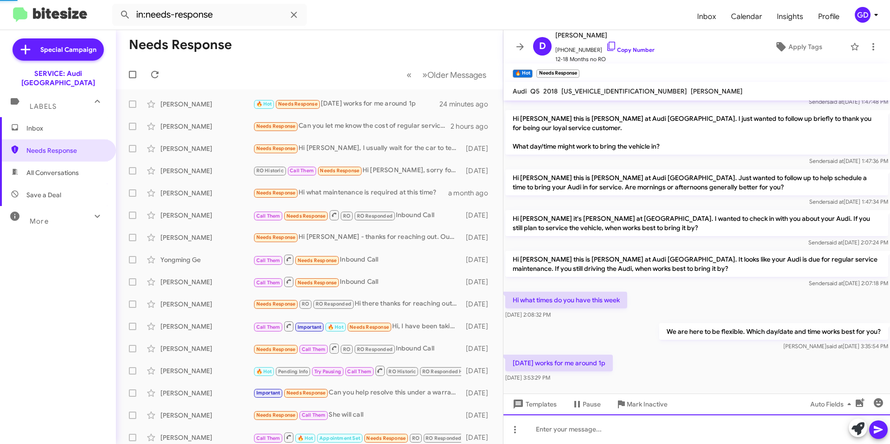
scroll to position [0, 0]
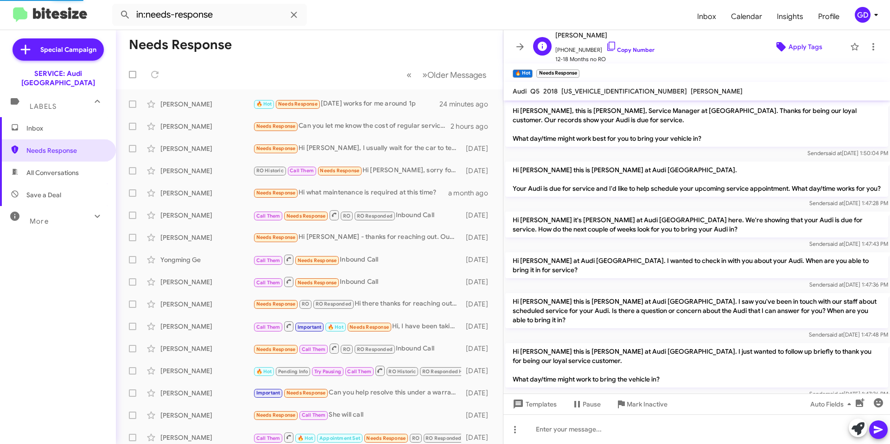
click at [791, 44] on span "Apply Tags" at bounding box center [805, 46] width 34 height 17
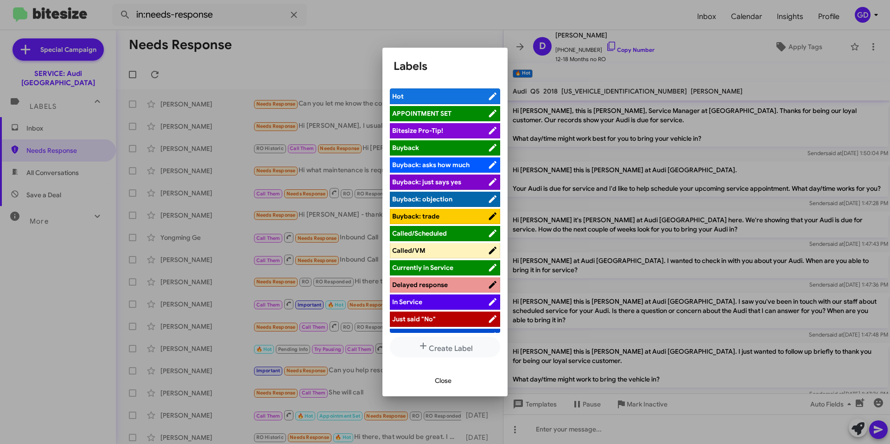
click at [420, 113] on span "APPOINTMENT SET" at bounding box center [421, 113] width 59 height 8
click at [443, 382] on span "Close" at bounding box center [443, 381] width 17 height 17
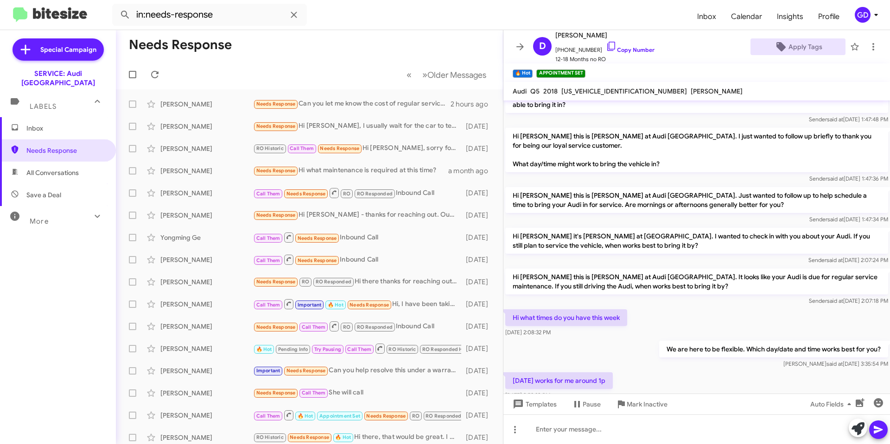
scroll to position [278, 0]
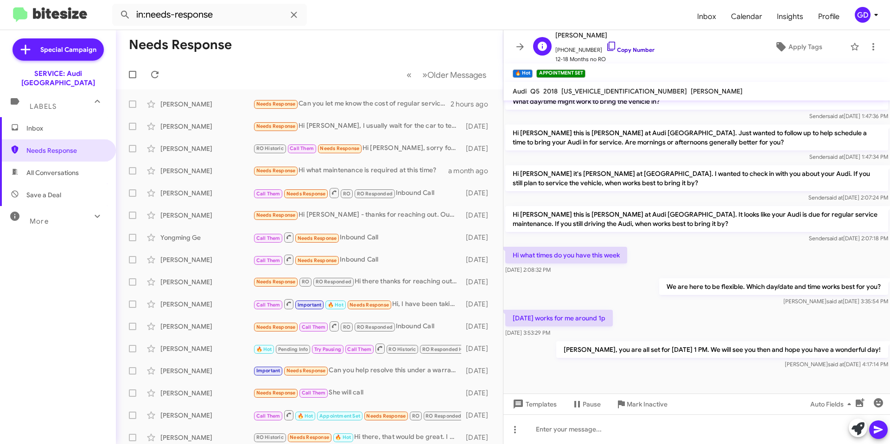
click at [614, 49] on link "Copy Number" at bounding box center [630, 49] width 49 height 7
click at [63, 146] on span "Needs Response" at bounding box center [65, 150] width 79 height 9
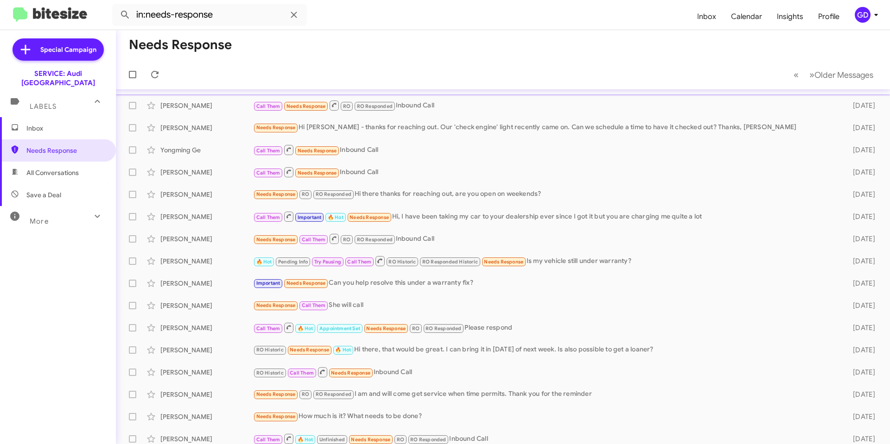
scroll to position [94, 0]
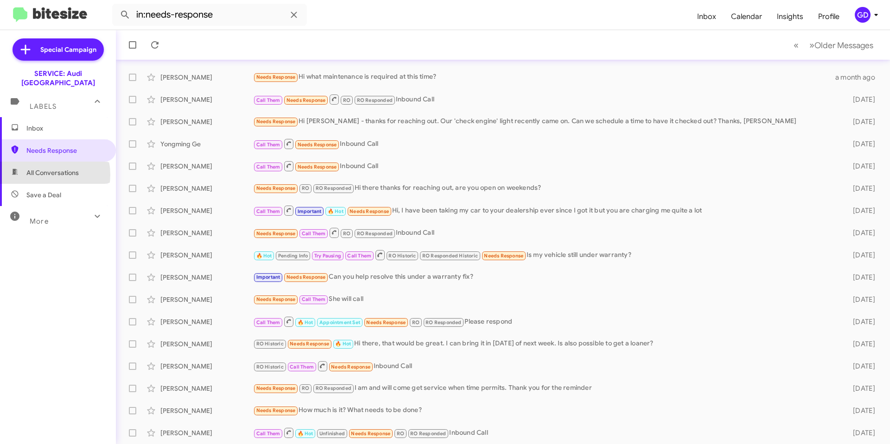
click at [46, 168] on span "All Conversations" at bounding box center [52, 172] width 52 height 9
type input "in:all-conversations"
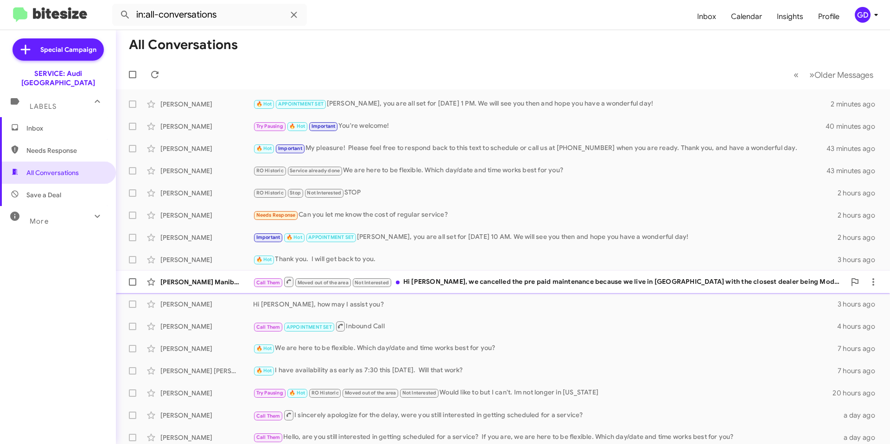
click at [456, 279] on div "Call Them Moved out of the area Not Interested Hi [PERSON_NAME], we cancelled t…" at bounding box center [549, 282] width 592 height 12
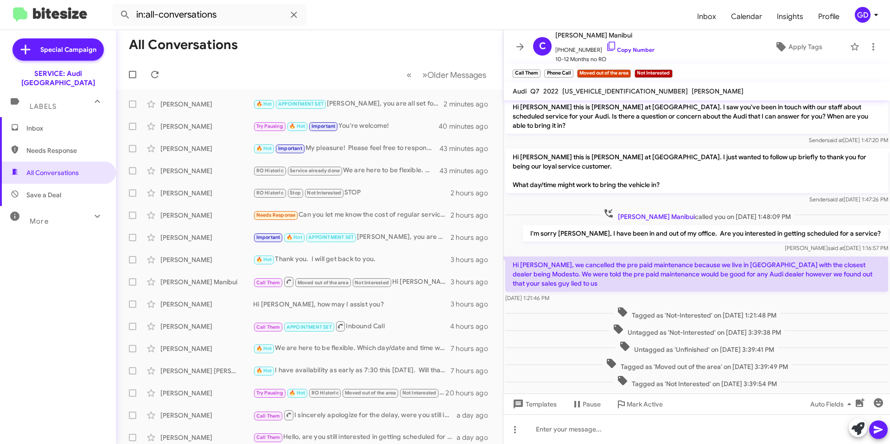
scroll to position [181, 0]
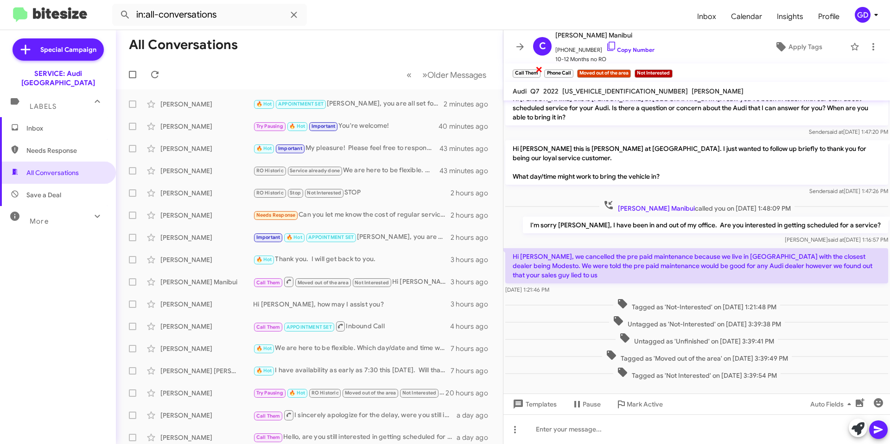
click at [537, 67] on span "×" at bounding box center [538, 68] width 7 height 11
click at [540, 67] on span "×" at bounding box center [539, 68] width 6 height 11
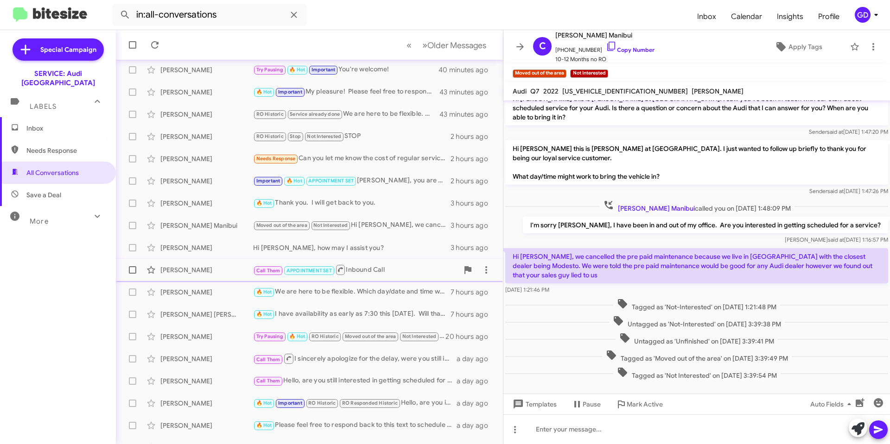
scroll to position [94, 0]
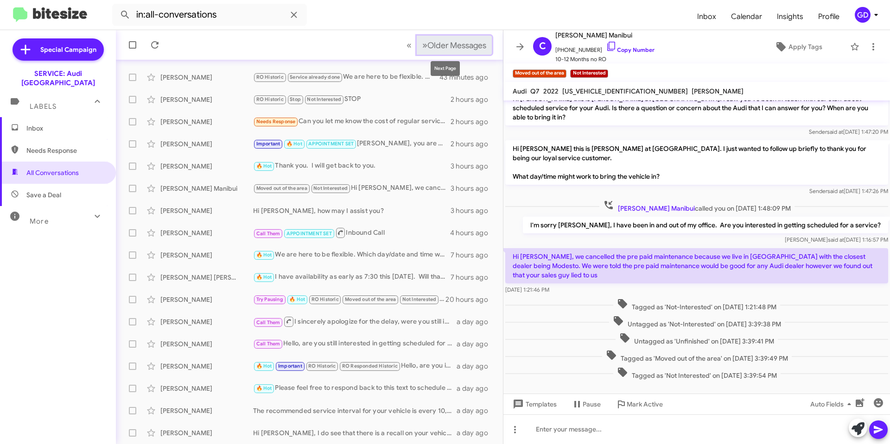
click at [417, 47] on button "» Next Older Messages" at bounding box center [454, 45] width 75 height 19
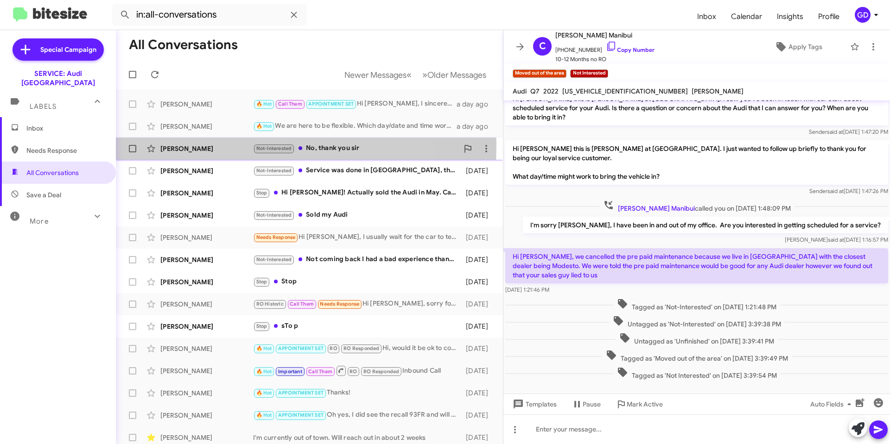
click at [171, 145] on div "[PERSON_NAME]" at bounding box center [206, 148] width 93 height 9
